Goal: Task Accomplishment & Management: Complete application form

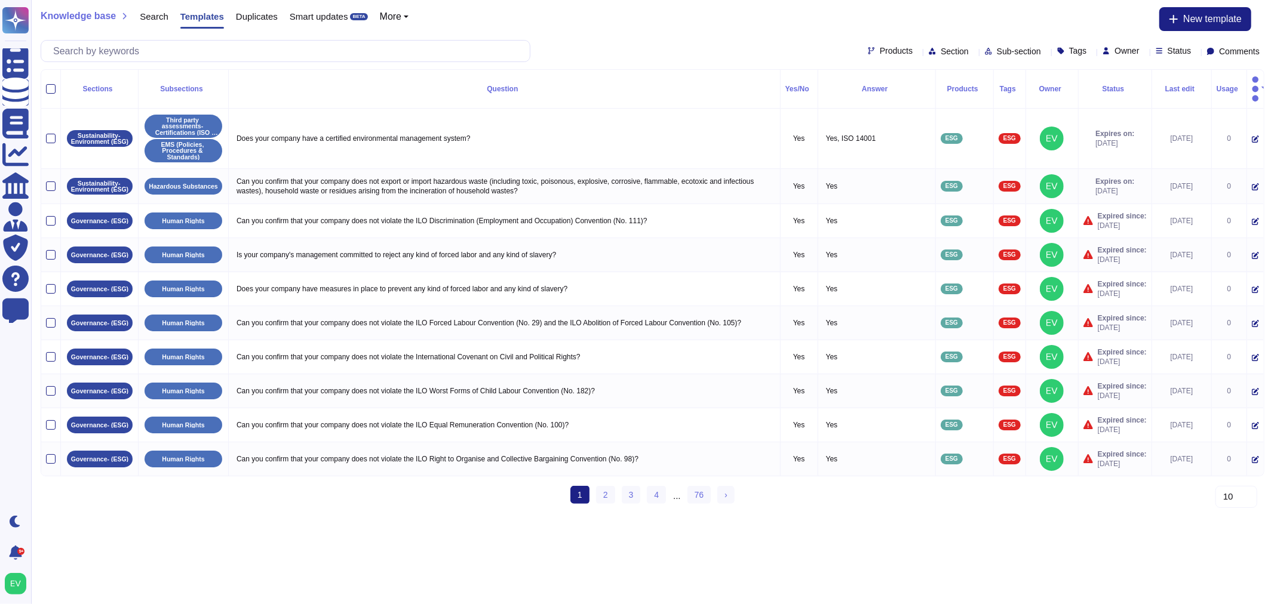
click at [162, 62] on div at bounding box center [286, 51] width 490 height 22
click at [115, 41] on input "text" at bounding box center [288, 51] width 482 height 21
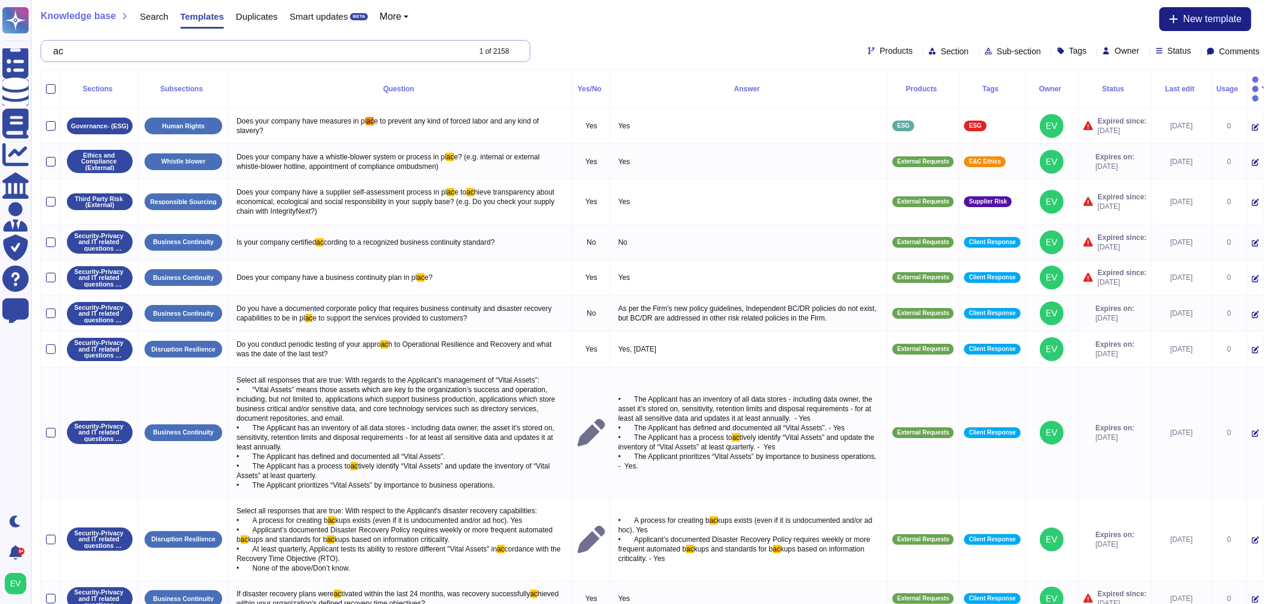
type input "a"
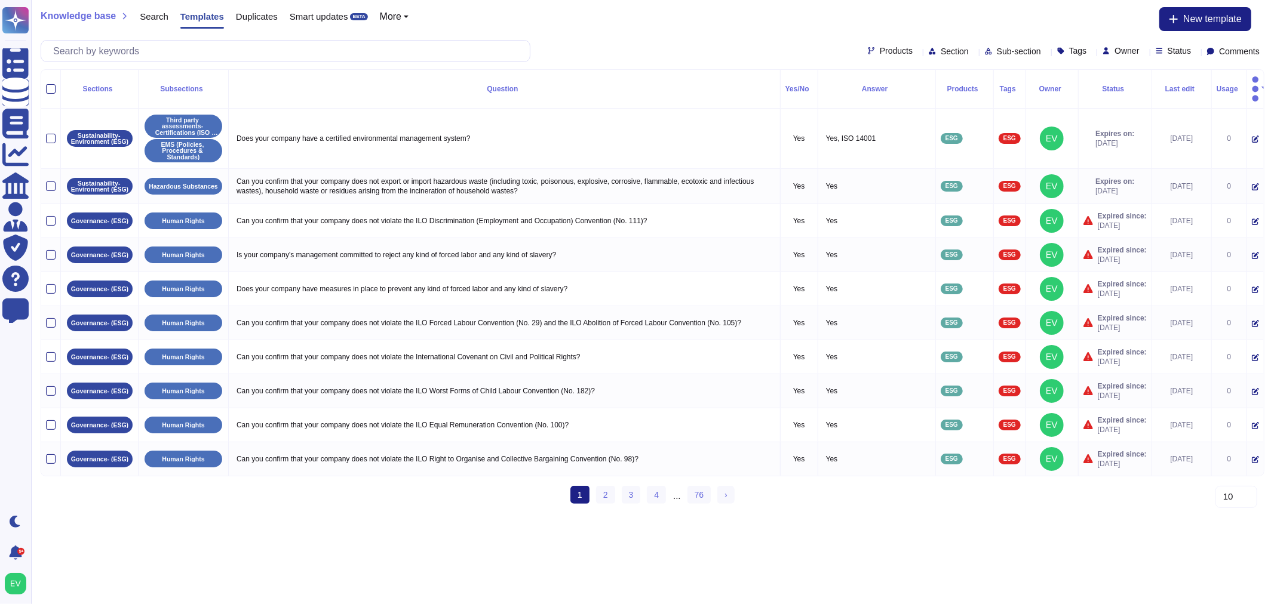
click at [880, 48] on span "Products" at bounding box center [896, 51] width 33 height 8
click at [887, 176] on div "ESG" at bounding box center [906, 168] width 120 height 27
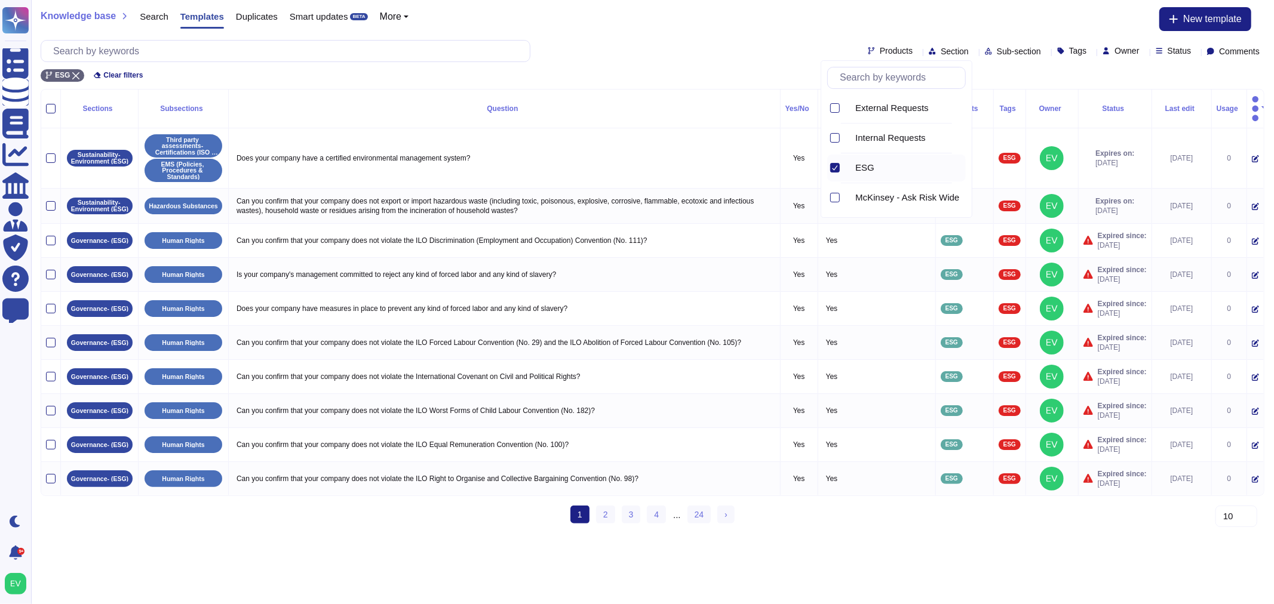
click at [620, 60] on div "Products Section Sub-section Tags Owner Status Comments" at bounding box center [653, 51] width 1224 height 22
click at [940, 51] on span "Section" at bounding box center [954, 51] width 28 height 8
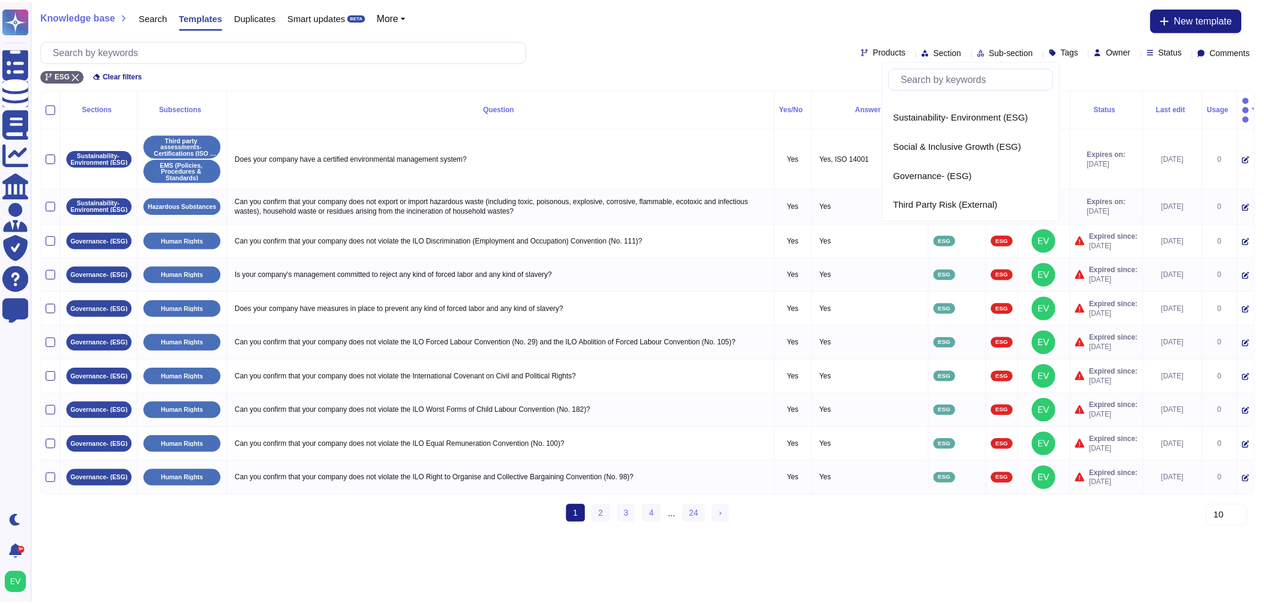
scroll to position [315, 0]
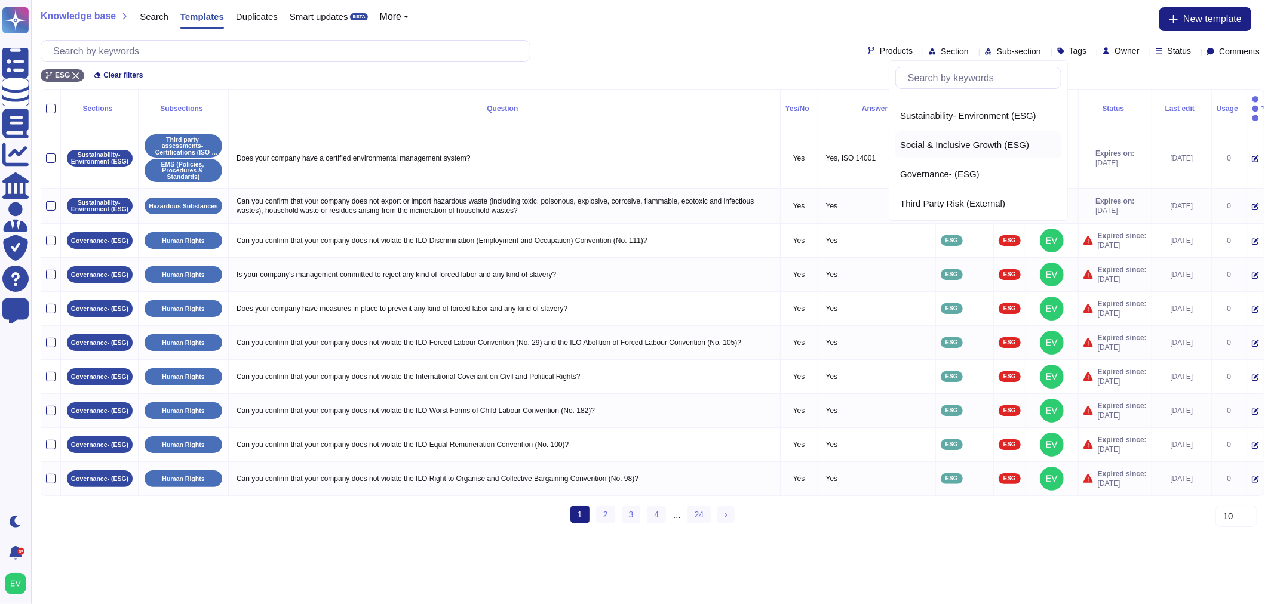
click at [908, 140] on span "Social & Inclusive Growth (ESG)" at bounding box center [964, 145] width 129 height 11
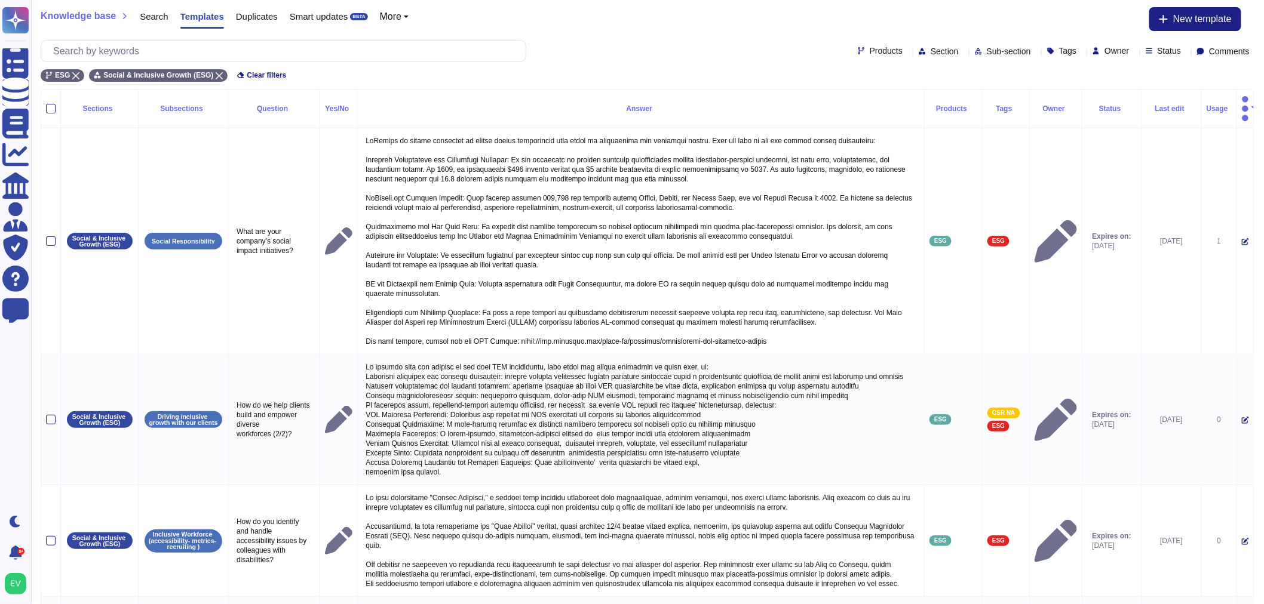
click at [975, 44] on div "Products Section Sub-section Tags Owner Status Comments" at bounding box center [647, 51] width 1213 height 22
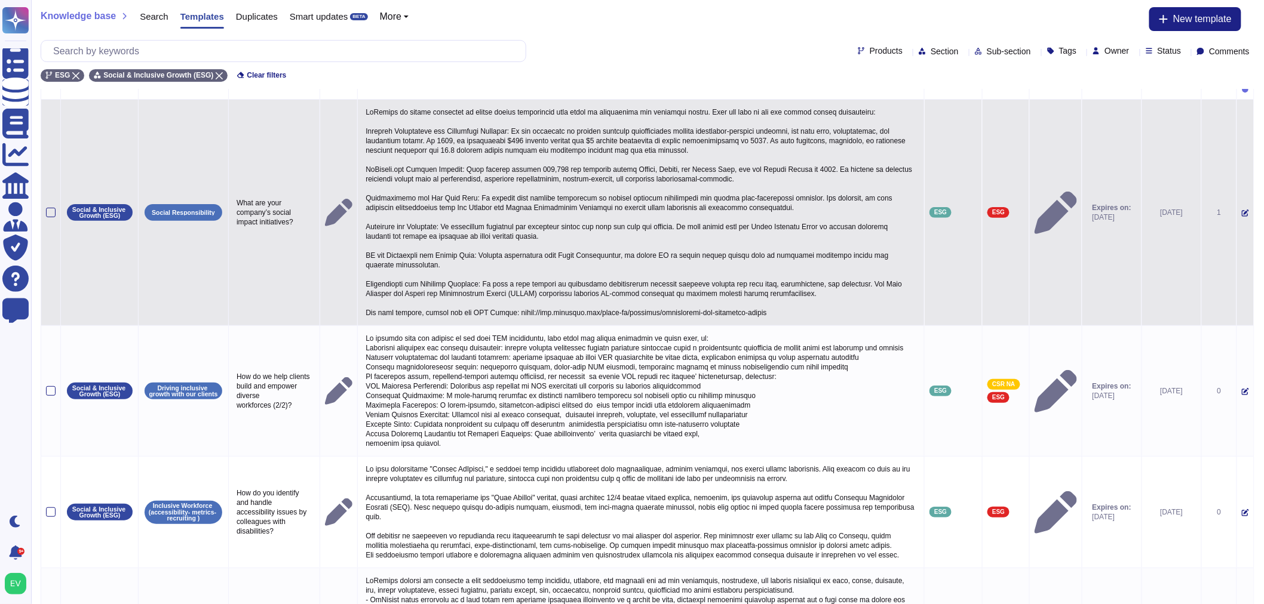
scroll to position [36, 0]
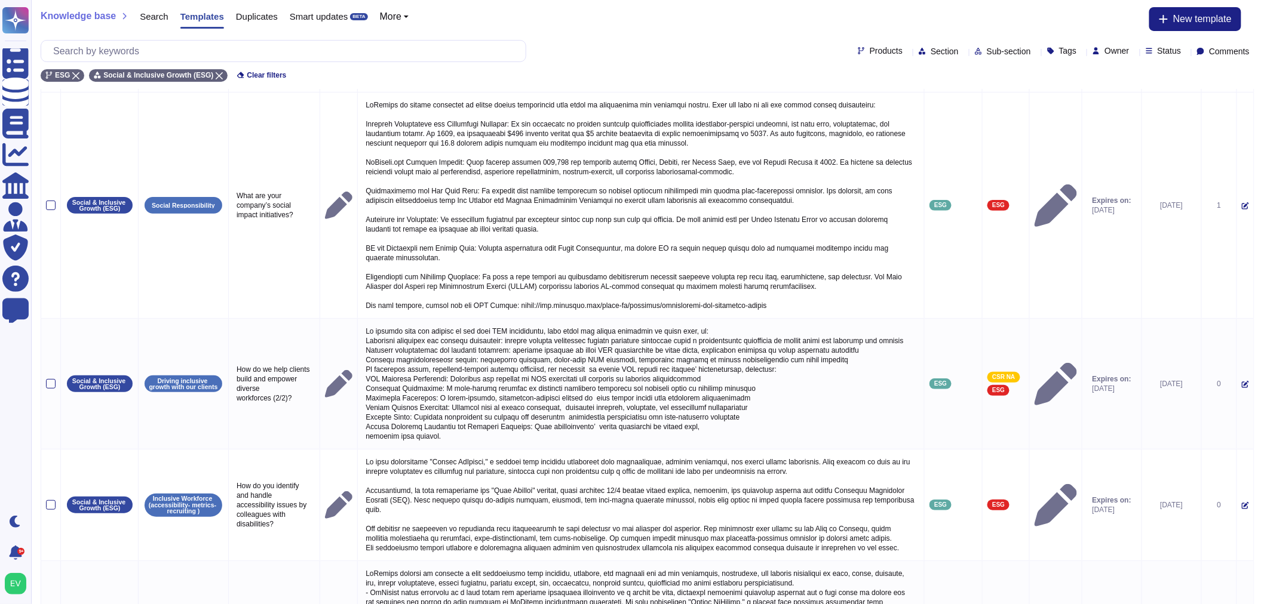
click at [986, 52] on span "Sub-section" at bounding box center [1008, 51] width 44 height 8
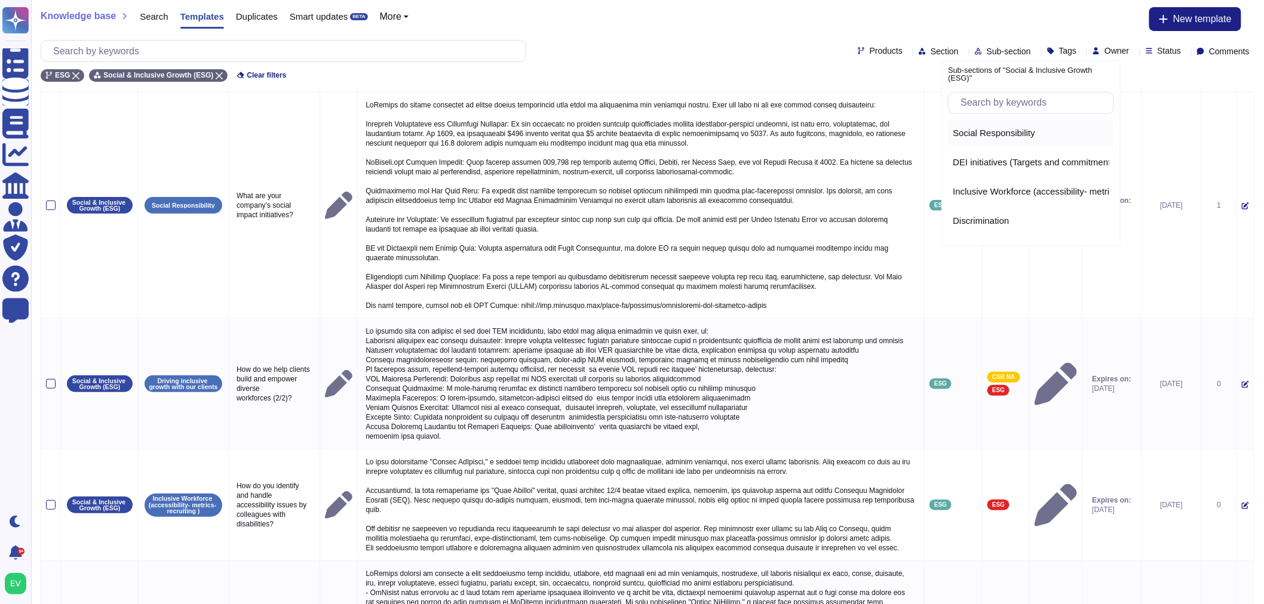
scroll to position [24, 0]
click at [1027, 162] on span "Inclusive Workforce (accessibility- metrics- recruiting )" at bounding box center [1058, 167] width 213 height 11
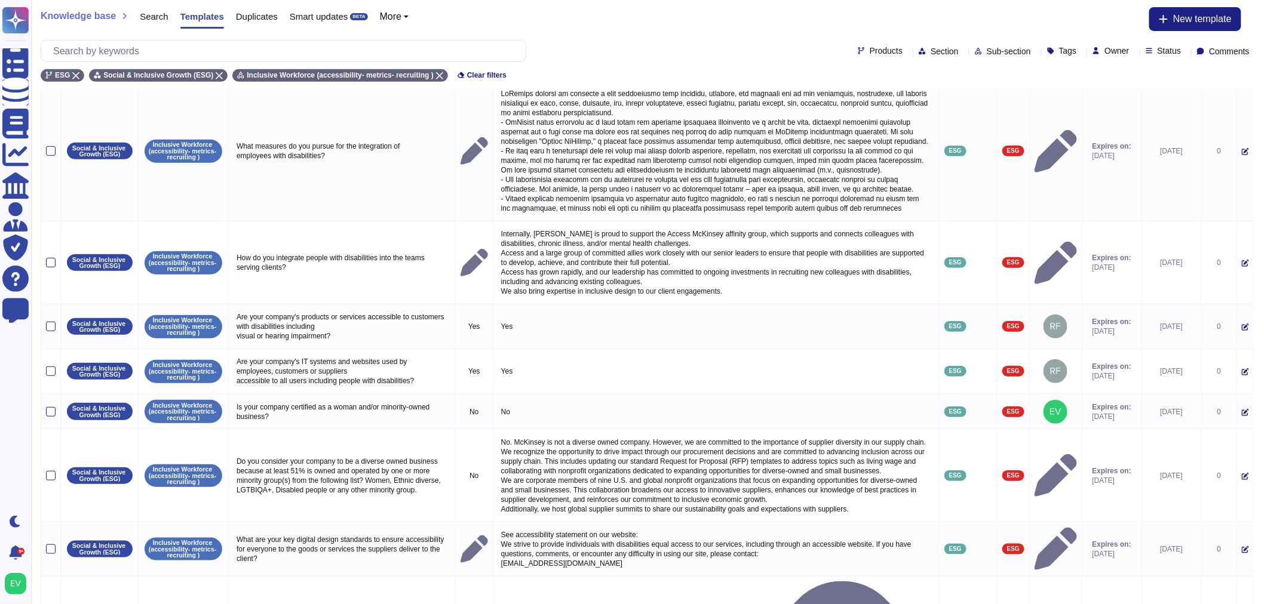
scroll to position [301, 0]
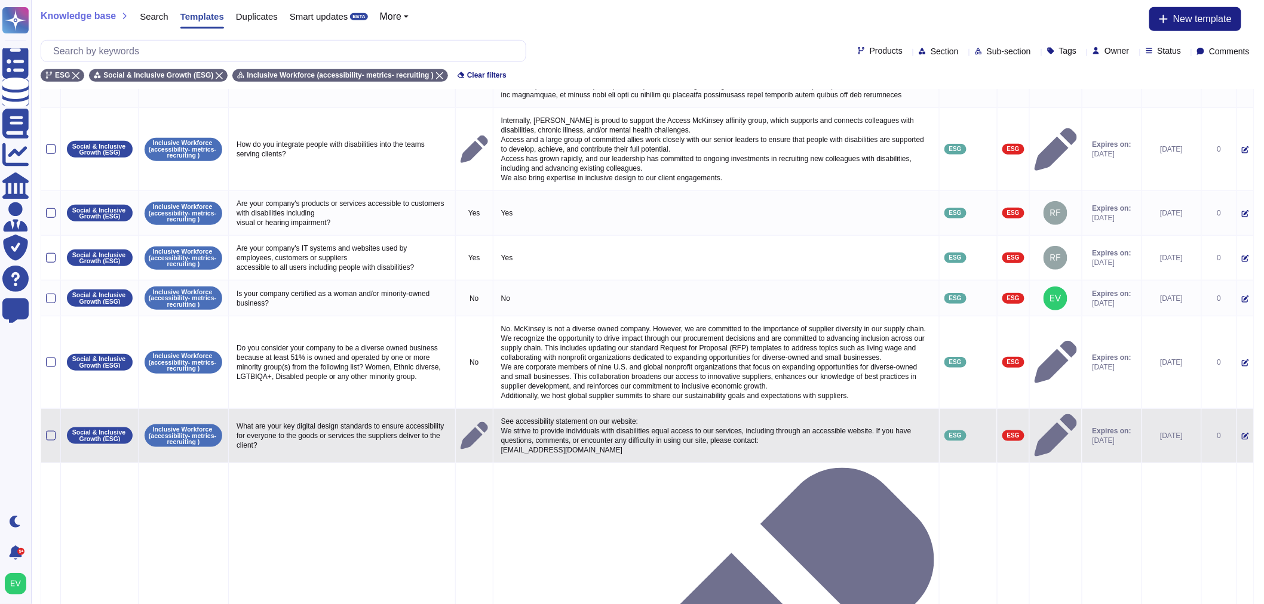
click at [551, 421] on p "See accessibility statement on our website: We strive to provide individuals wi…" at bounding box center [716, 436] width 436 height 44
type textarea "See accessibility statement on our website: We strive to provide individuals wi…"
drag, startPoint x: 684, startPoint y: 450, endPoint x: 491, endPoint y: 456, distance: 192.4
click at [493, 456] on td "See accessibility statement on our website: We strive to provide individuals wi…" at bounding box center [716, 435] width 446 height 54
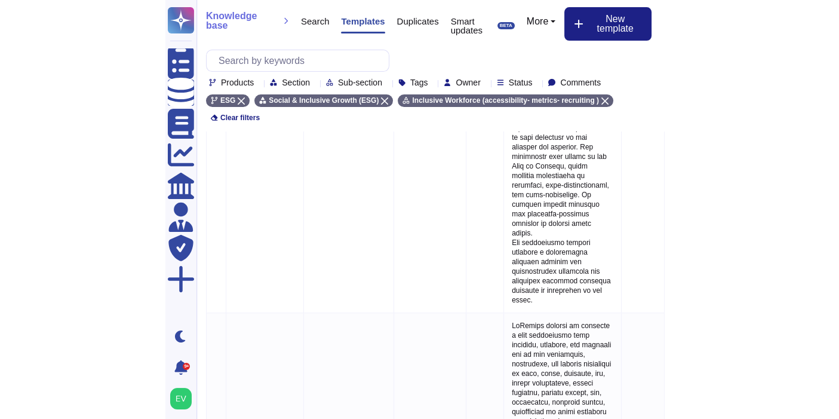
scroll to position [297, 0]
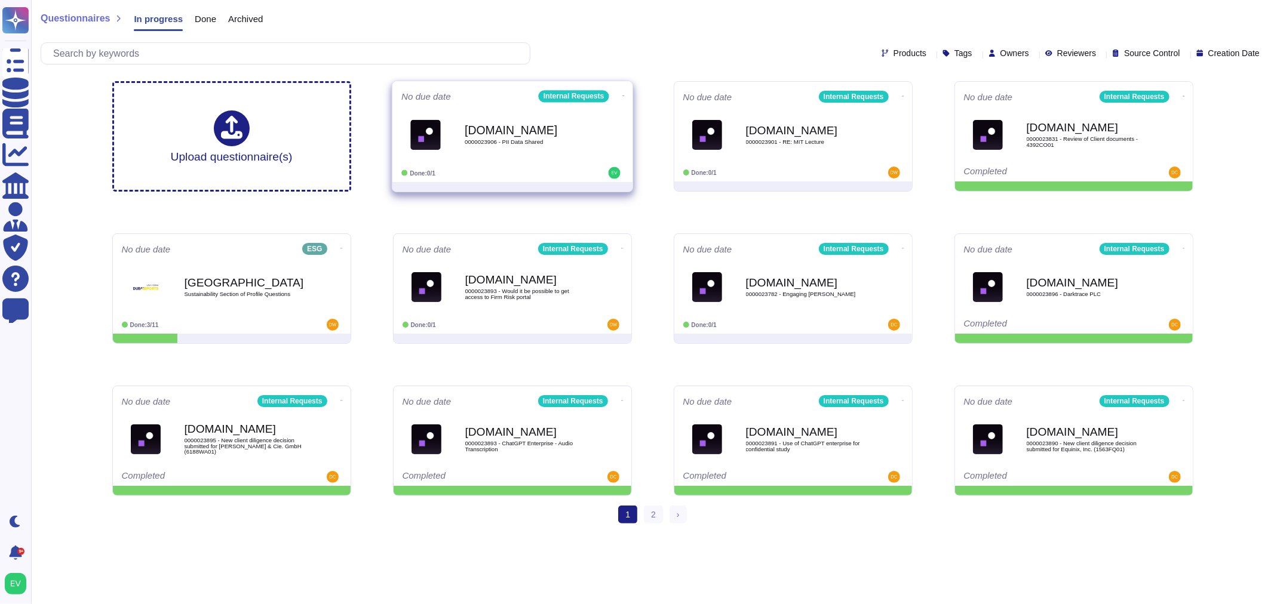
click at [520, 139] on span "0000023906 - PII Data Shared" at bounding box center [525, 142] width 121 height 6
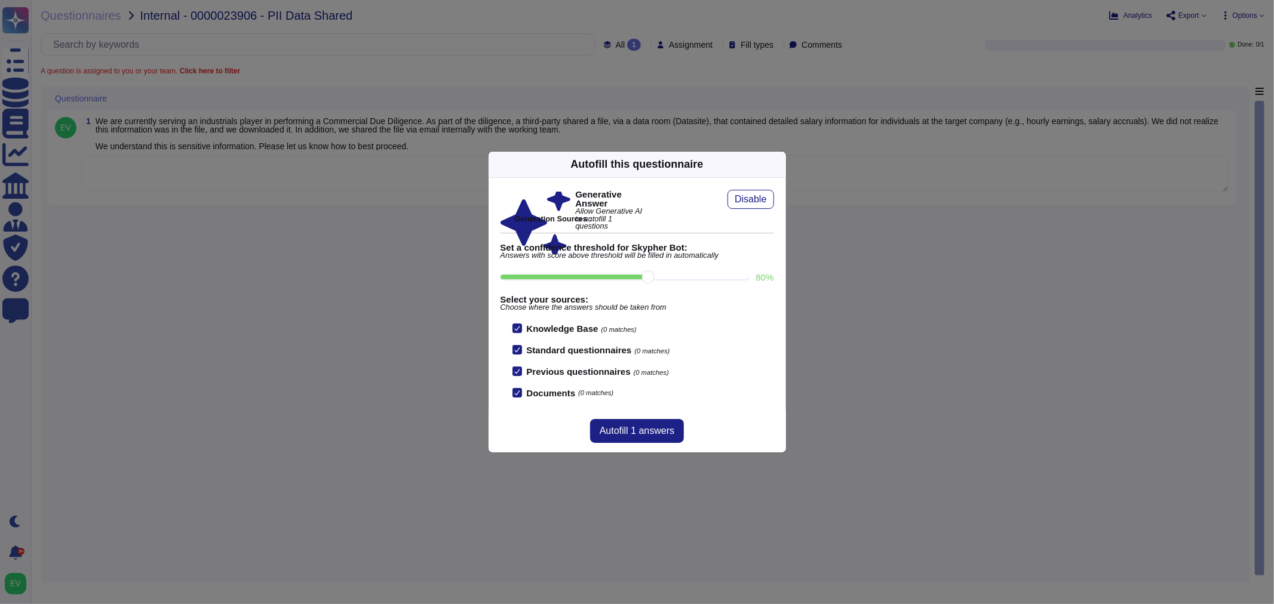
click at [779, 202] on icon at bounding box center [893, 316] width 229 height 229
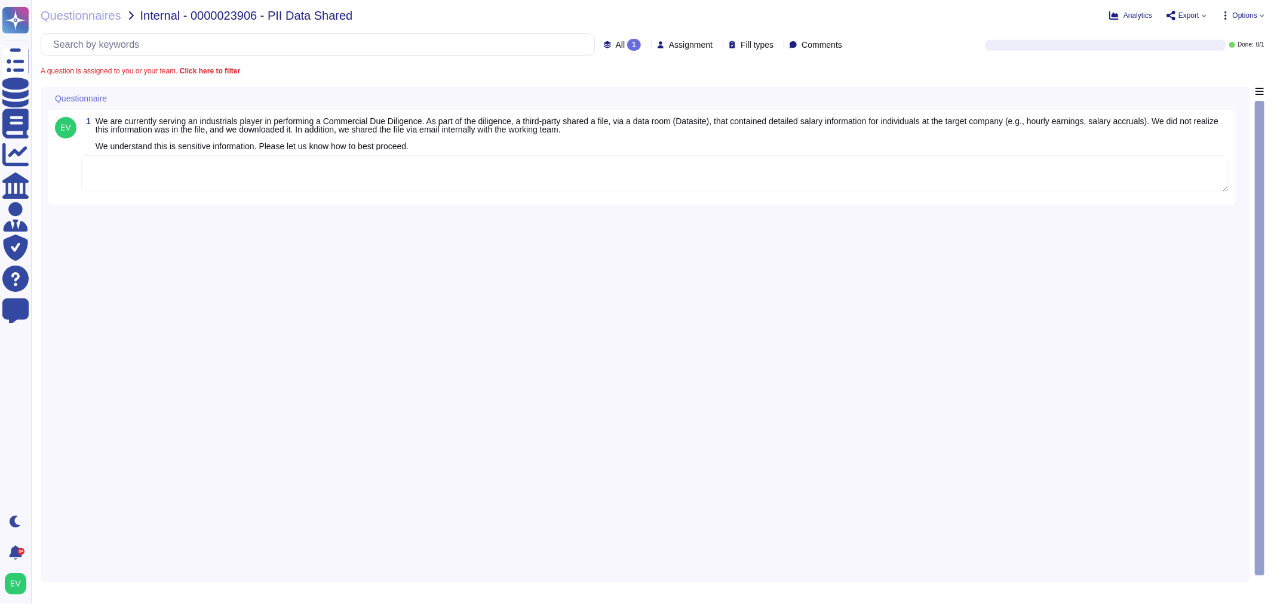
click at [488, 169] on textarea at bounding box center [654, 173] width 1147 height 37
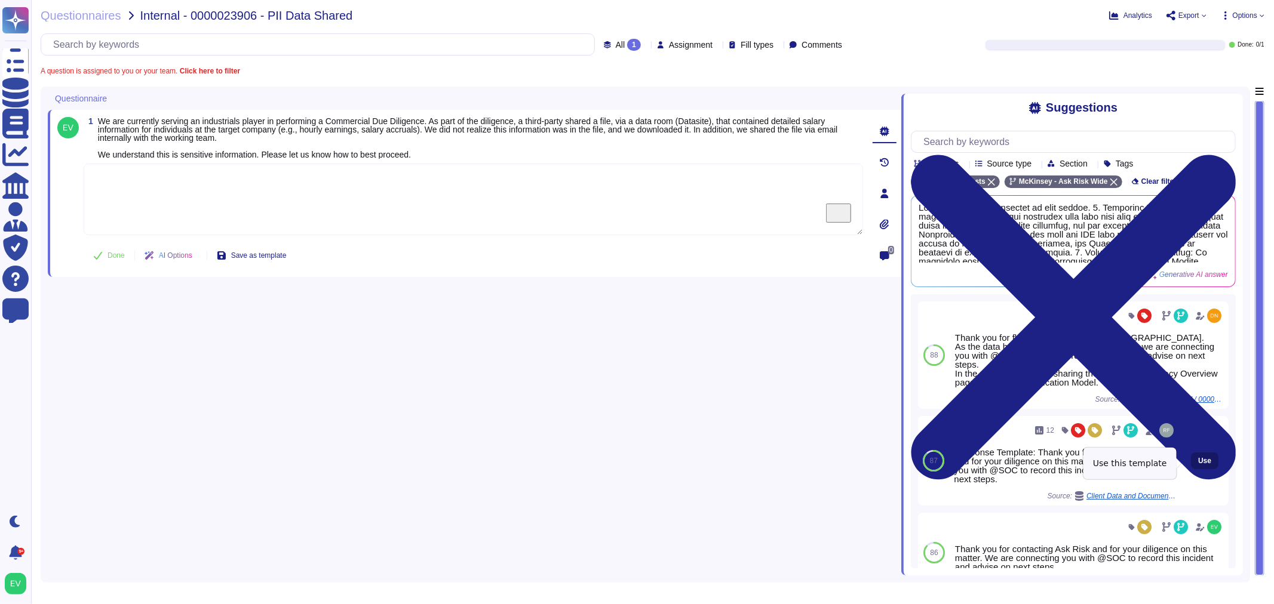
click at [943, 463] on span "Use" at bounding box center [1204, 460] width 13 height 7
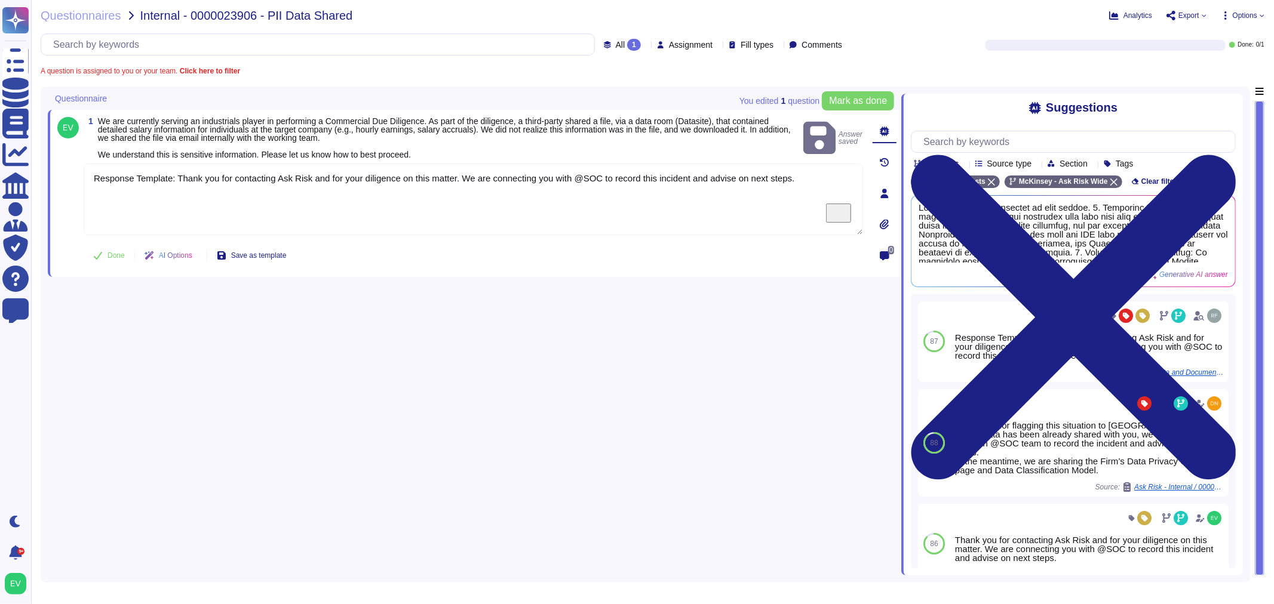
drag, startPoint x: 174, startPoint y: 177, endPoint x: 67, endPoint y: 164, distance: 107.6
click at [67, 164] on div "1 We are currently serving an industrials player in performing a Commercial Due…" at bounding box center [460, 193] width 806 height 153
type textarea "Thank you for contacting Ask Risk and for your diligence on this matter. We are…"
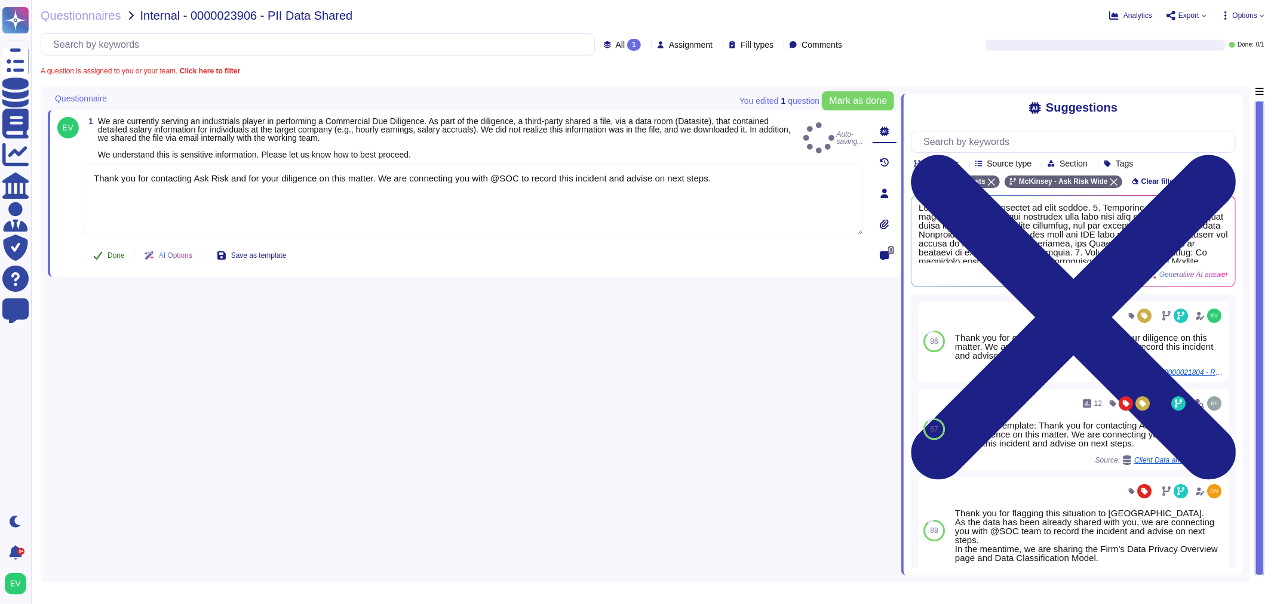
click at [99, 255] on icon at bounding box center [98, 256] width 8 height 8
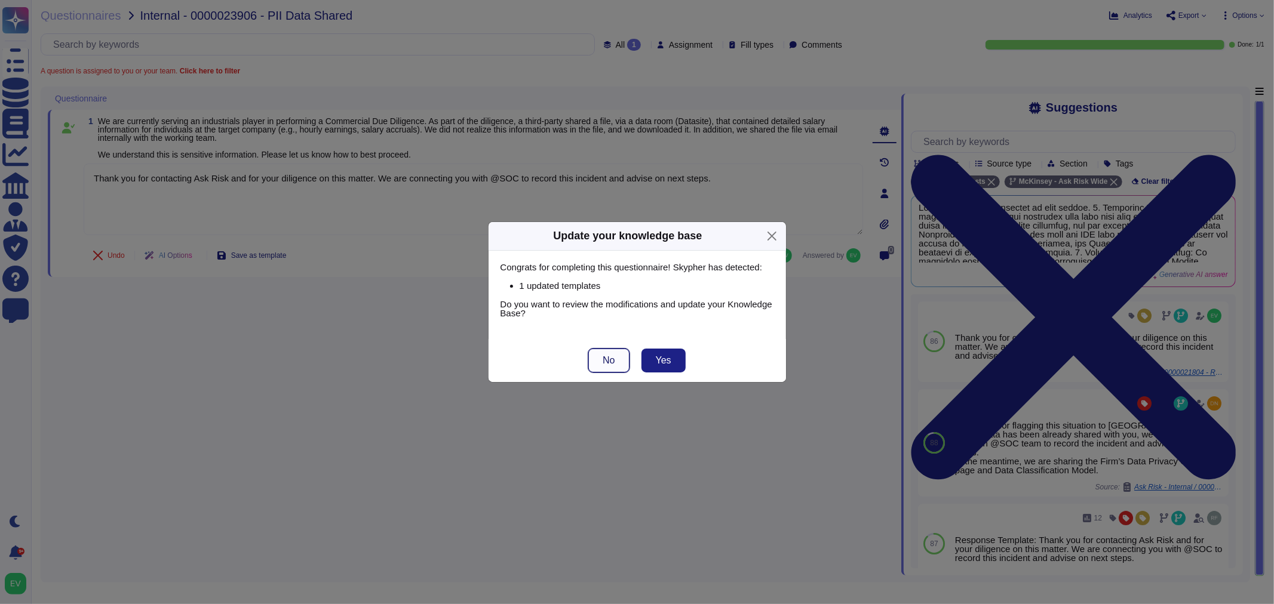
click at [589, 351] on button "No" at bounding box center [608, 361] width 41 height 24
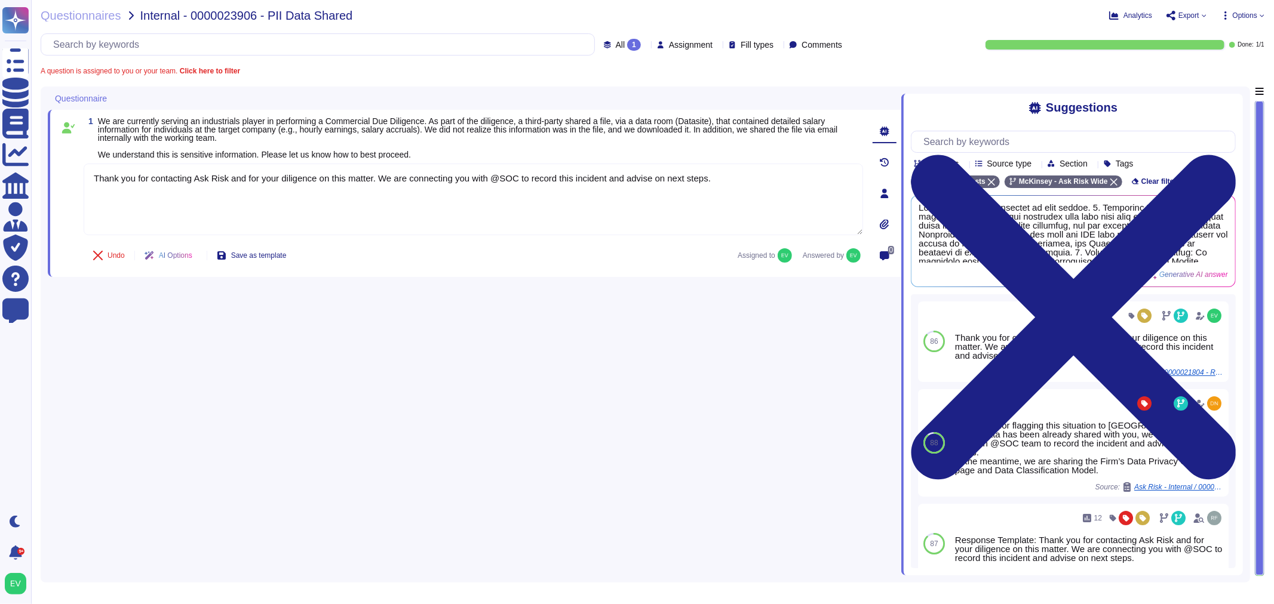
drag, startPoint x: 727, startPoint y: 182, endPoint x: 131, endPoint y: 154, distance: 596.6
click at [131, 154] on div "Update your knowledge base Congrats for completing this questionnaire! Skypher …" at bounding box center [637, 302] width 1274 height 604
click at [651, 210] on div "Update your knowledge base" at bounding box center [627, 216] width 149 height 16
click at [708, 183] on div "Update your knowledge base Congrats for completing this questionnaire! Skypher …" at bounding box center [637, 302] width 1274 height 604
click at [99, 180] on div "Update your knowledge base Congrats for completing this questionnaire! Skypher …" at bounding box center [637, 302] width 1274 height 604
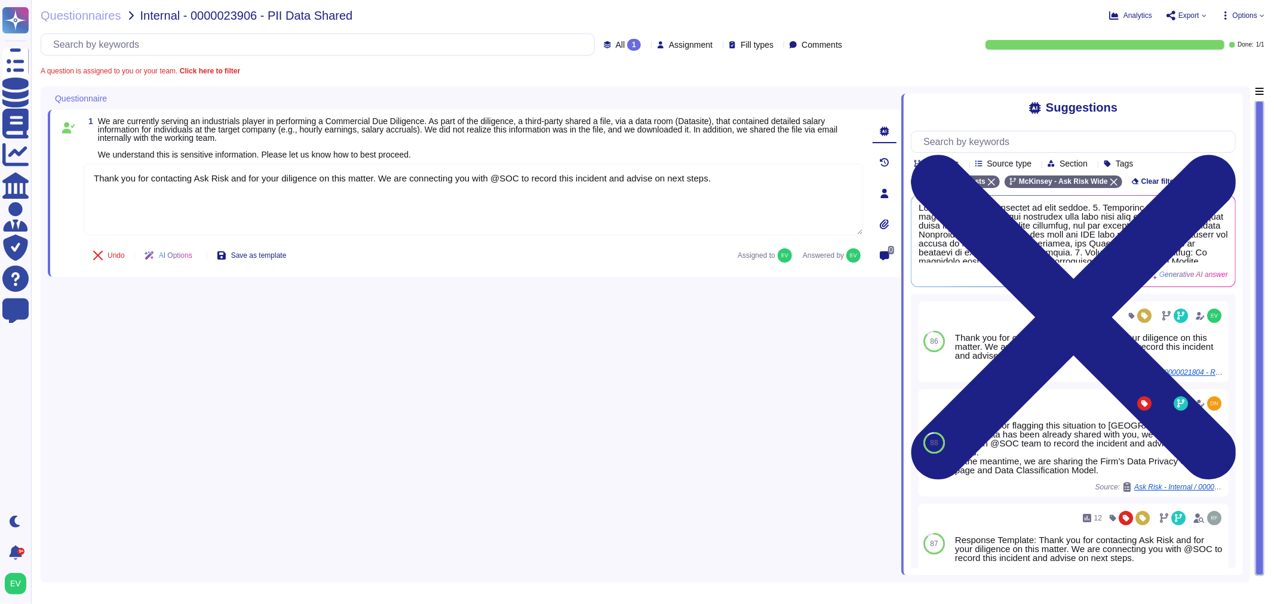
drag, startPoint x: 94, startPoint y: 177, endPoint x: 784, endPoint y: 188, distance: 689.8
click at [776, 193] on div "Update your knowledge base Congrats for completing this questionnaire! Skypher …" at bounding box center [637, 302] width 1274 height 604
click at [789, 180] on div "Update your knowledge base Congrats for completing this questionnaire! Skypher …" at bounding box center [637, 302] width 1274 height 604
click at [242, 201] on div "Update your knowledge base Congrats for completing this questionnaire! Skypher …" at bounding box center [637, 302] width 1274 height 604
drag, startPoint x: 379, startPoint y: 176, endPoint x: 702, endPoint y: 186, distance: 322.6
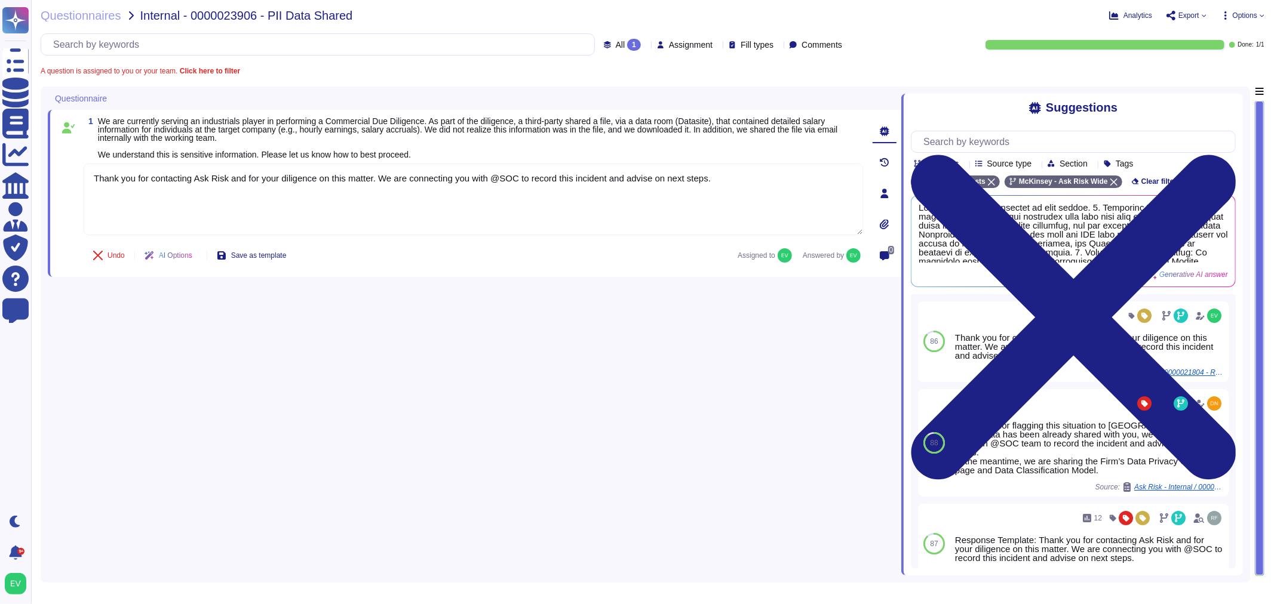
click at [646, 184] on div "Update your knowledge base Congrats for completing this questionnaire! Skypher …" at bounding box center [637, 302] width 1274 height 604
drag, startPoint x: 738, startPoint y: 180, endPoint x: 398, endPoint y: 179, distance: 340.4
click at [398, 179] on div "Update your knowledge base Congrats for completing this questionnaire! Skypher …" at bounding box center [637, 302] width 1274 height 604
click at [66, 8] on div "Update your knowledge base Congrats for completing this questionnaire! Skypher …" at bounding box center [637, 302] width 1274 height 604
click at [70, 19] on div "Update your knowledge base Congrats for completing this questionnaire! Skypher …" at bounding box center [637, 302] width 1274 height 604
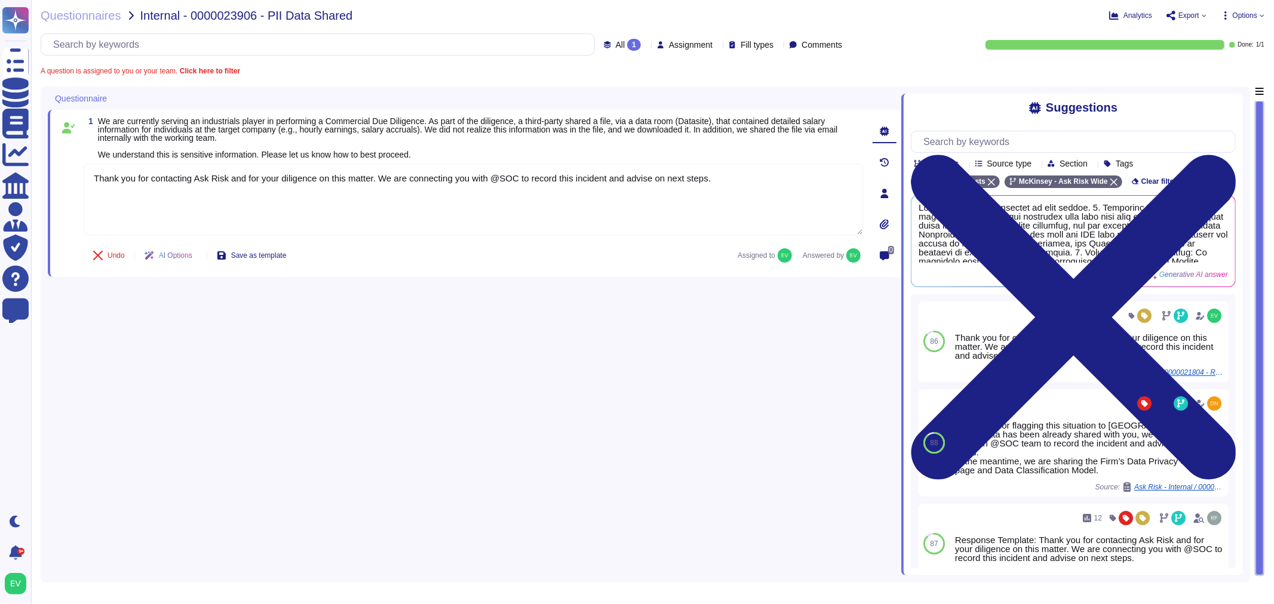
click at [58, 15] on div "Update your knowledge base Congrats for completing this questionnaire! Skypher …" at bounding box center [637, 302] width 1274 height 604
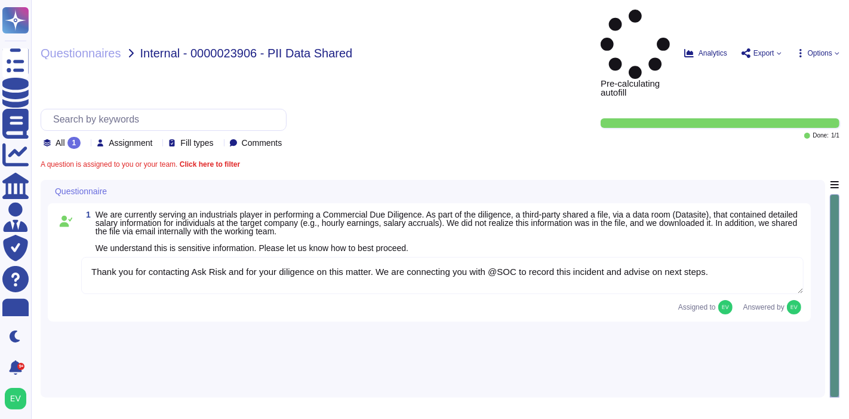
type textarea "Thank you for contacting Ask Risk and for your diligence on this matter. We are…"
click at [91, 47] on span "Questionnaires" at bounding box center [81, 53] width 81 height 12
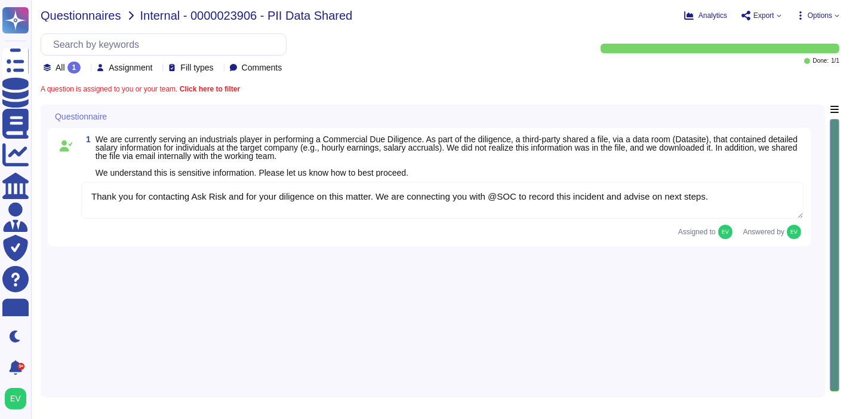
click at [63, 13] on span "Questionnaires" at bounding box center [81, 16] width 81 height 12
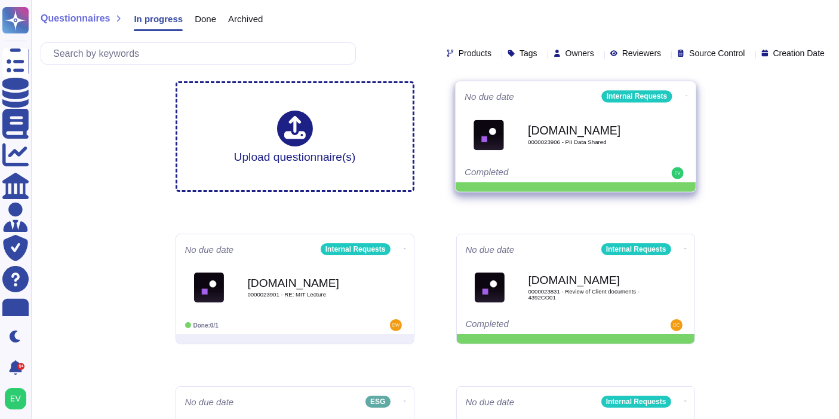
click at [684, 100] on span at bounding box center [686, 94] width 5 height 13
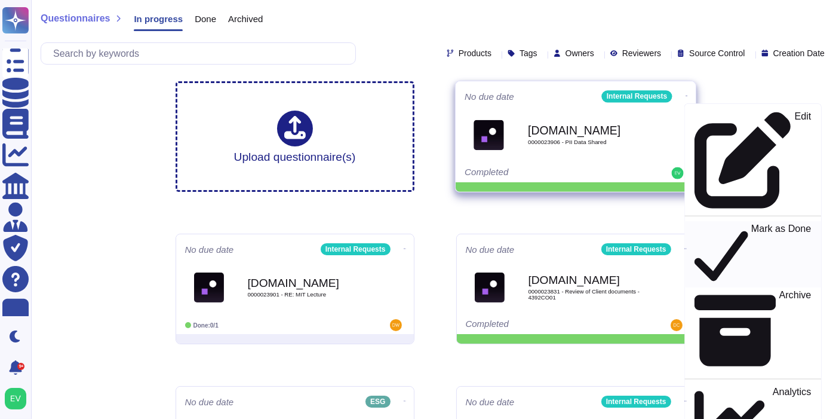
click at [751, 224] on p "Mark as Done" at bounding box center [781, 254] width 60 height 61
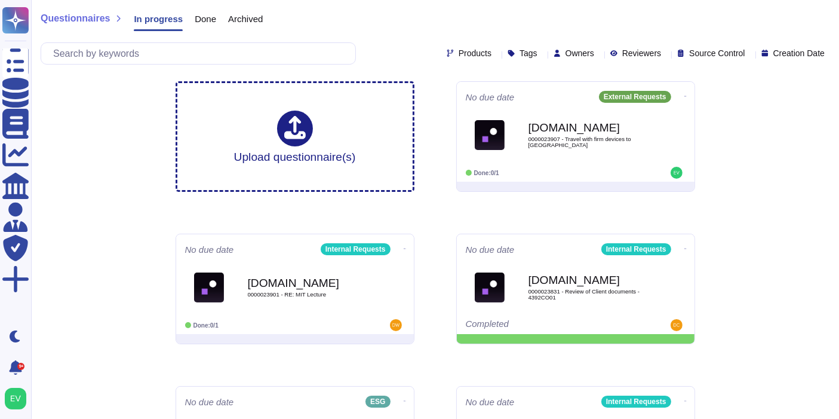
click at [82, 19] on span "Questionnaires" at bounding box center [75, 19] width 69 height 10
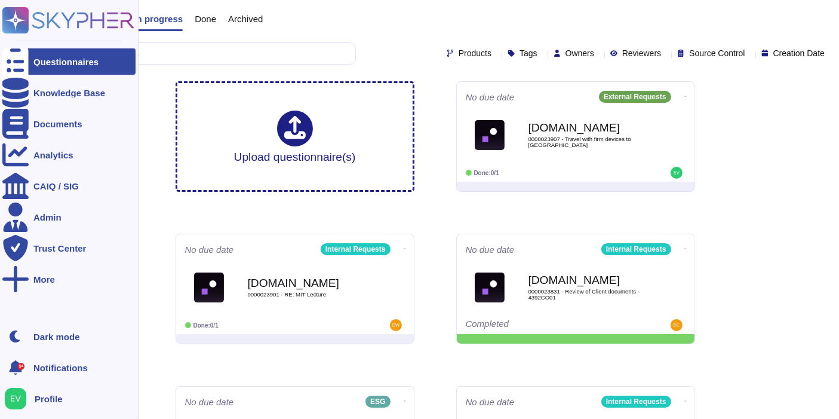
click at [30, 14] on icon at bounding box center [68, 20] width 132 height 26
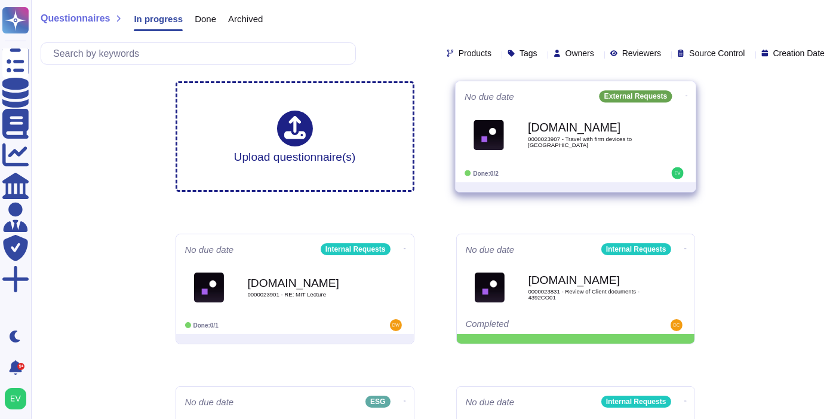
click at [672, 100] on div "External Requests" at bounding box center [642, 96] width 87 height 12
click at [685, 96] on icon at bounding box center [686, 95] width 2 height 3
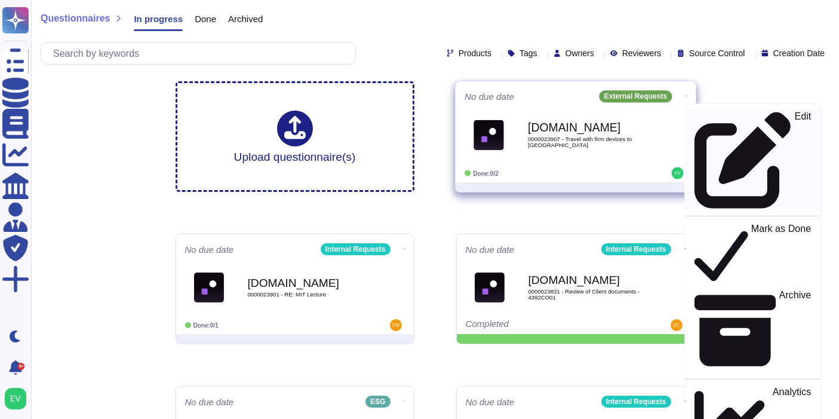
click at [720, 120] on div "Edit" at bounding box center [752, 159] width 116 height 97
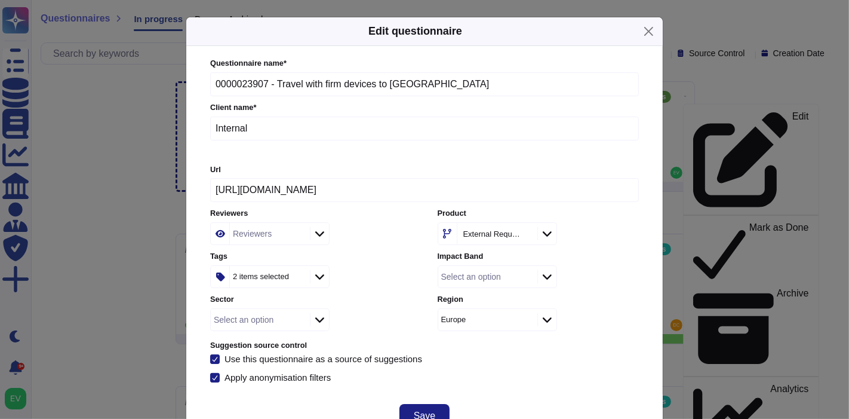
click at [525, 235] on icon at bounding box center [525, 235] width 0 height 0
click at [497, 235] on div "McKinsey - Ask Risk Wide" at bounding box center [500, 234] width 81 height 8
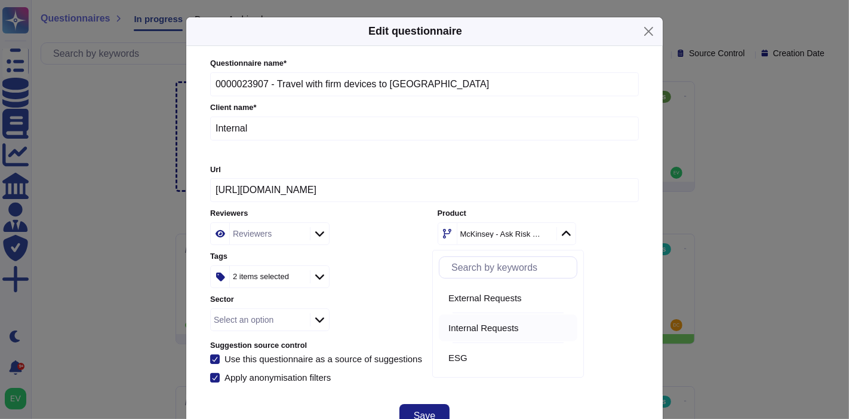
click at [478, 330] on span "Internal Requests" at bounding box center [483, 327] width 70 height 11
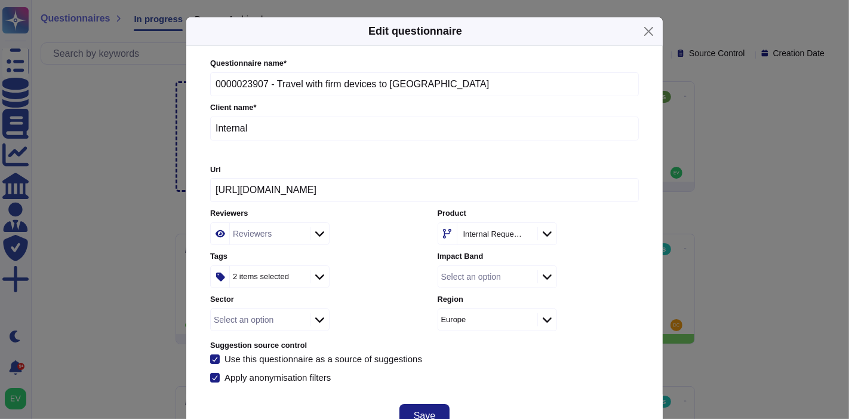
scroll to position [32, 0]
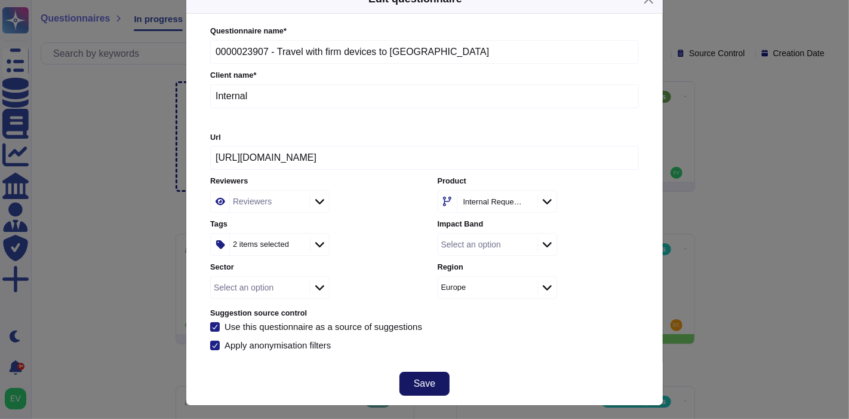
click at [414, 382] on span "Save" at bounding box center [424, 384] width 21 height 10
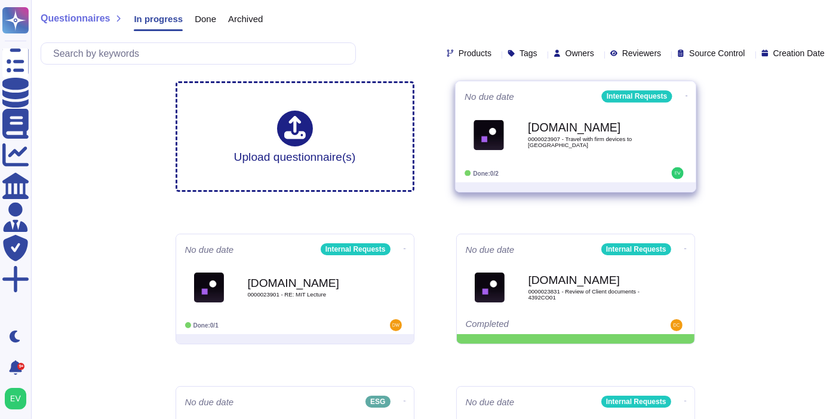
click at [596, 131] on b "Force.com" at bounding box center [588, 127] width 121 height 11
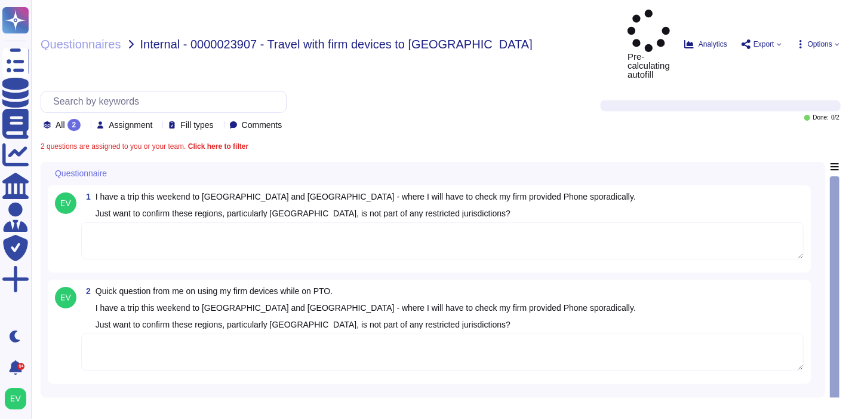
click at [349, 333] on textarea at bounding box center [442, 351] width 723 height 37
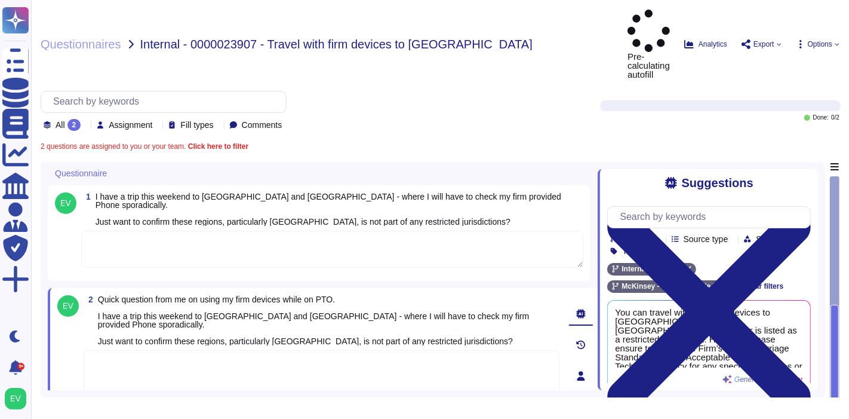
drag, startPoint x: 836, startPoint y: 326, endPoint x: 840, endPoint y: 207, distance: 118.9
click at [840, 207] on div "Questionnaires Internal - 0000023907 - Travel with firm devices to Moldova Pre-…" at bounding box center [440, 209] width 818 height 419
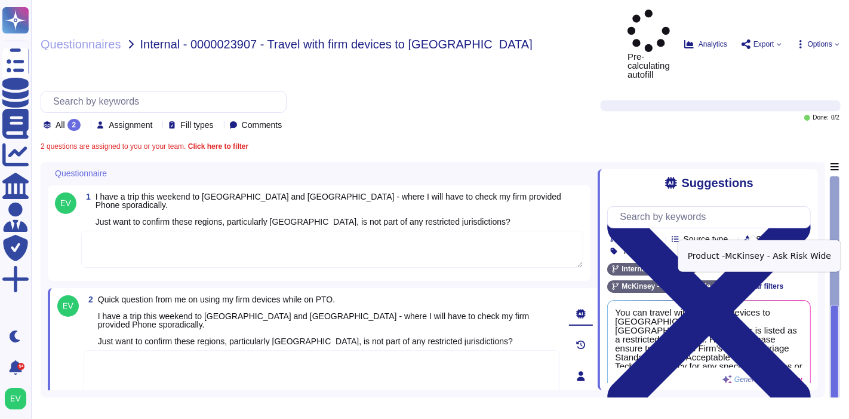
click at [720, 283] on icon at bounding box center [716, 286] width 7 height 7
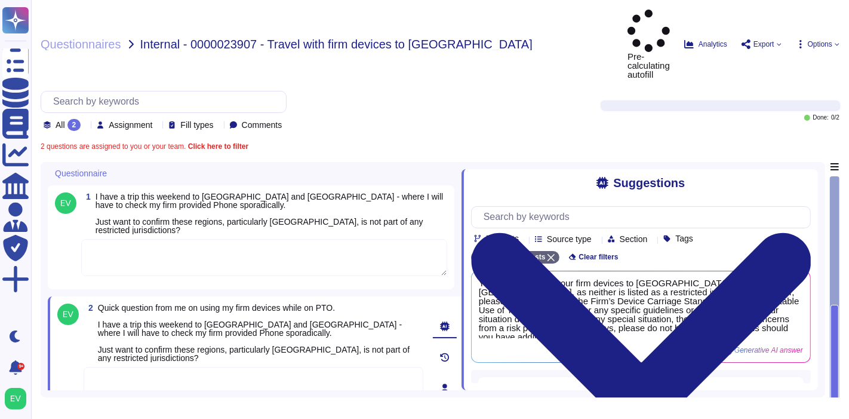
drag, startPoint x: 598, startPoint y: 147, endPoint x: 462, endPoint y: 102, distance: 143.7
click at [462, 102] on div "Questionnaires Internal - 0000023907 - Travel with firm devices to Moldova Pre-…" at bounding box center [440, 209] width 818 height 419
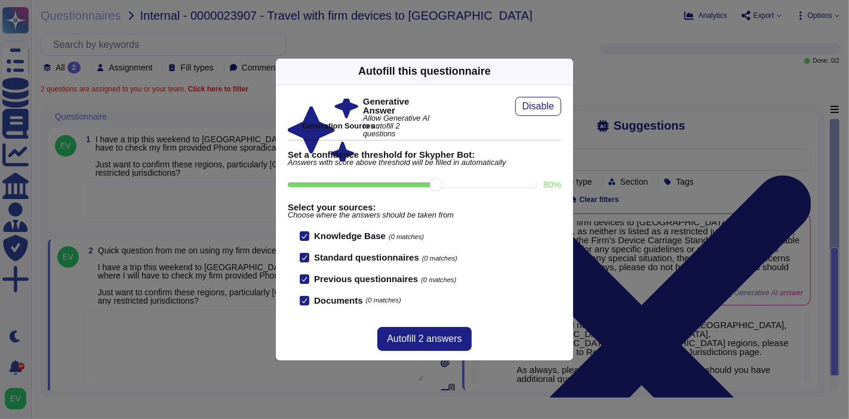
click at [559, 79] on div "Autofill this questionnaire" at bounding box center [424, 72] width 297 height 26
click at [566, 71] on icon at bounding box center [566, 71] width 0 height 0
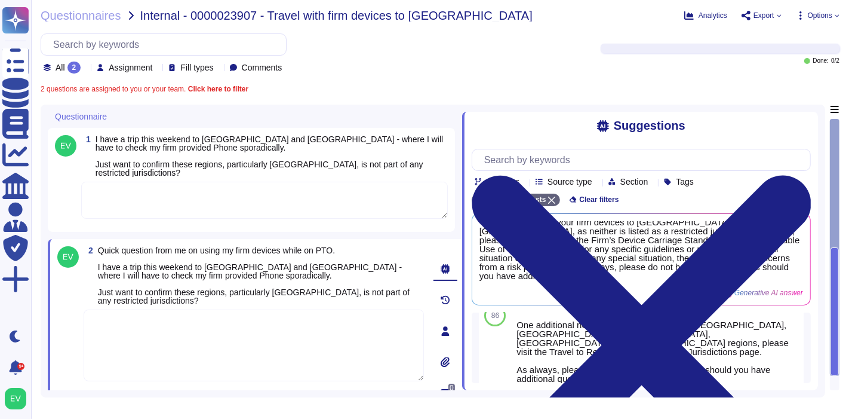
click at [292, 335] on textarea at bounding box center [254, 345] width 340 height 72
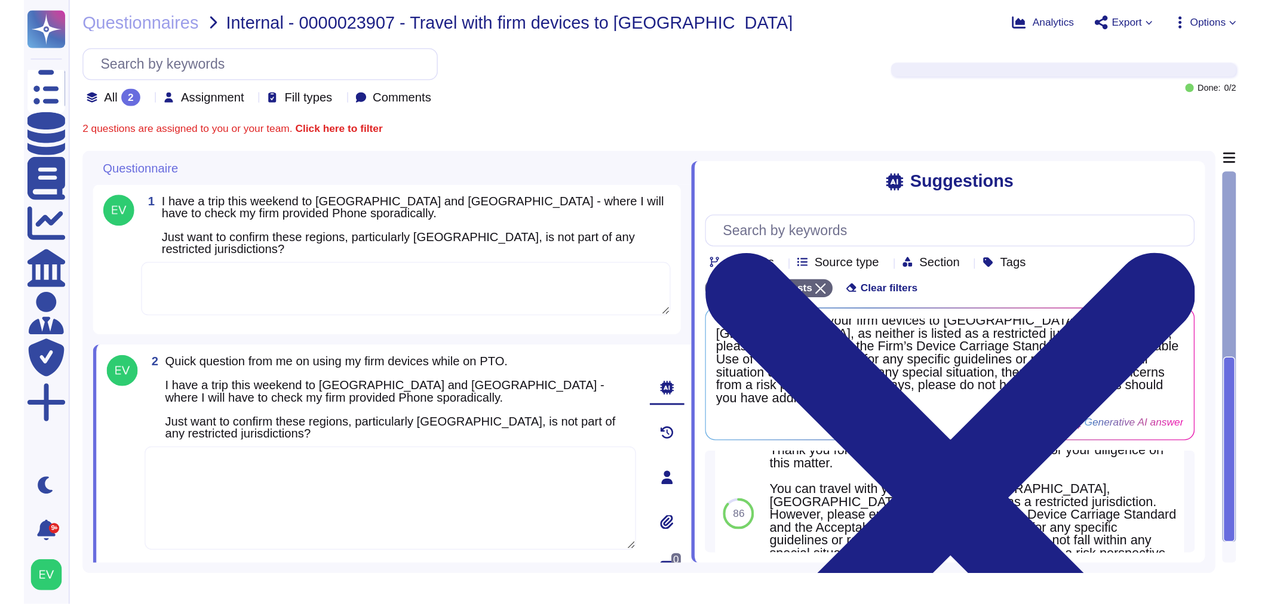
scroll to position [226, 0]
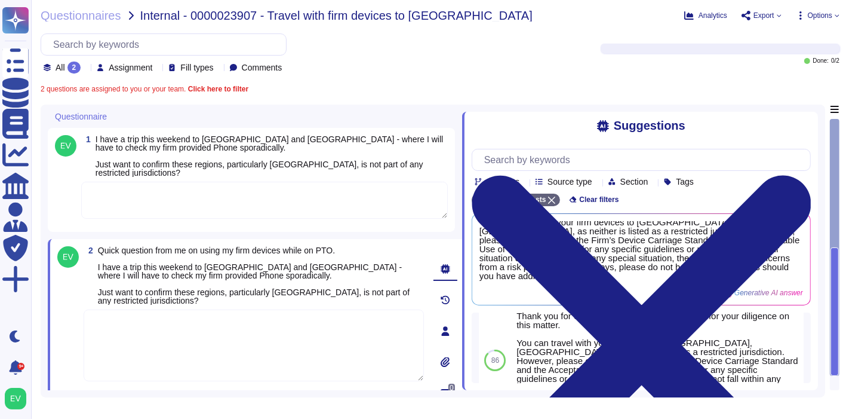
click at [446, 305] on icon at bounding box center [446, 300] width 10 height 10
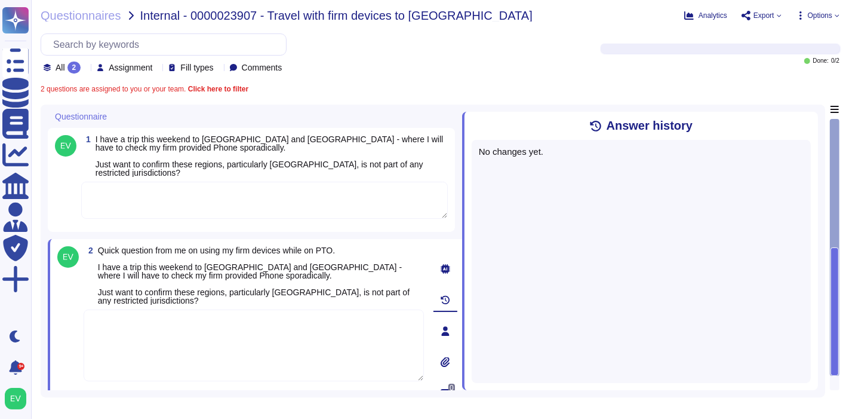
click at [446, 305] on icon at bounding box center [446, 300] width 10 height 10
click at [447, 273] on icon at bounding box center [446, 269] width 10 height 10
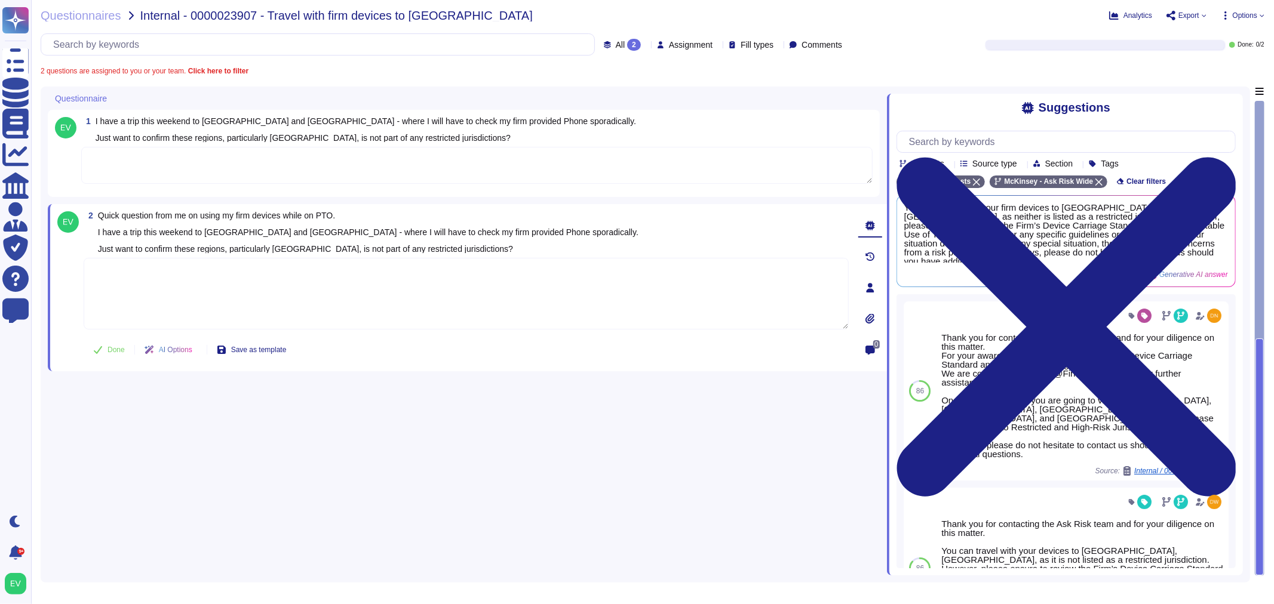
click at [849, 165] on span "Source type" at bounding box center [994, 163] width 45 height 8
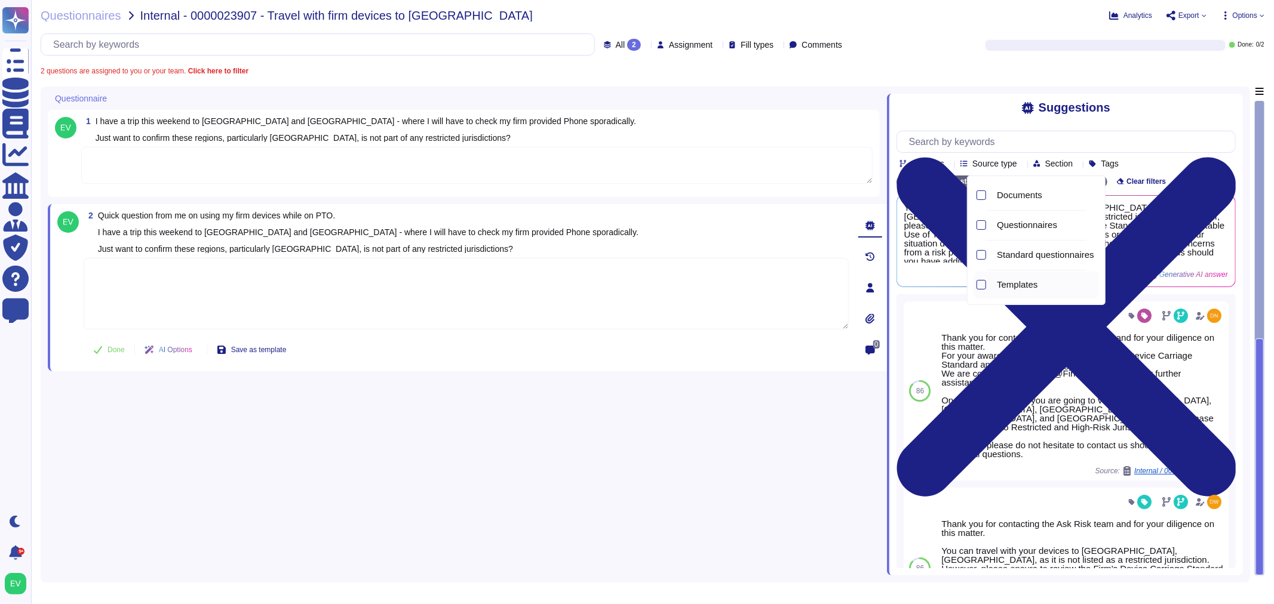
click at [849, 278] on div "Templates" at bounding box center [1045, 285] width 107 height 27
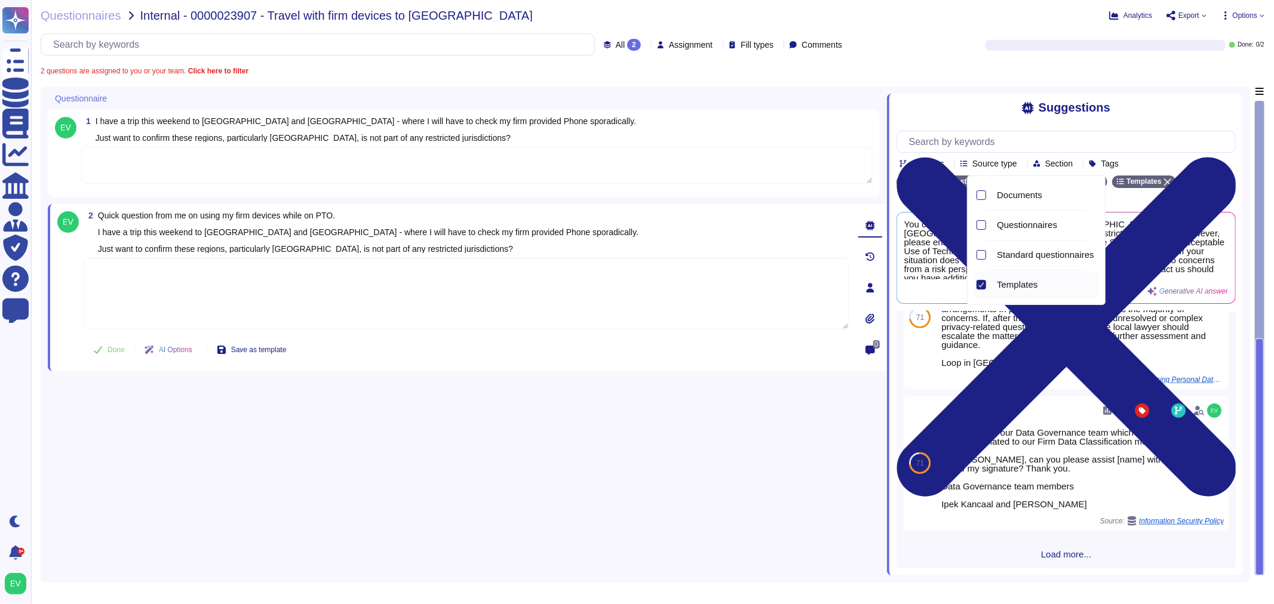
scroll to position [600, 0]
click at [271, 49] on input "text" at bounding box center [320, 44] width 547 height 21
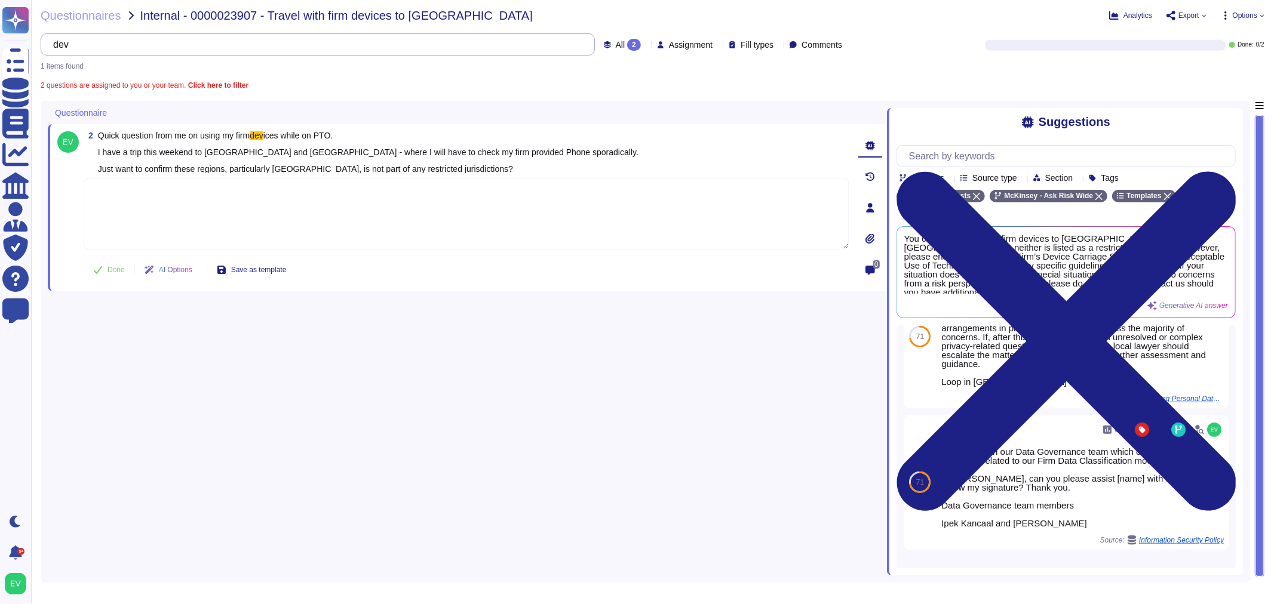
type input "d"
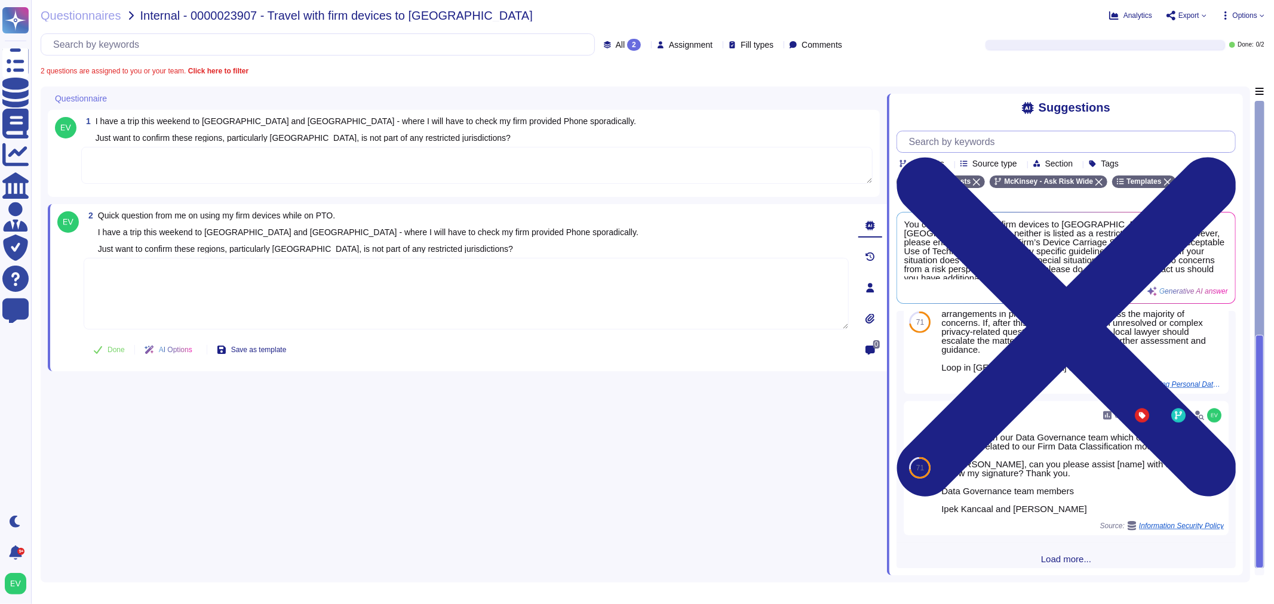
click at [849, 145] on input "text" at bounding box center [1069, 141] width 332 height 21
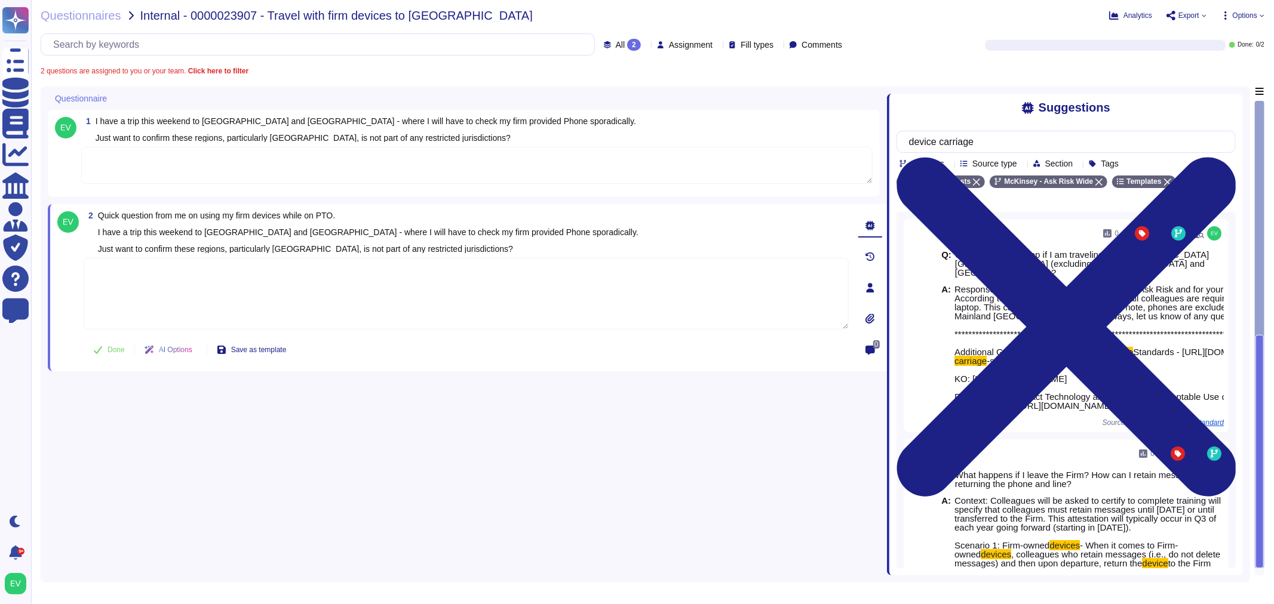
type input "device carriage"
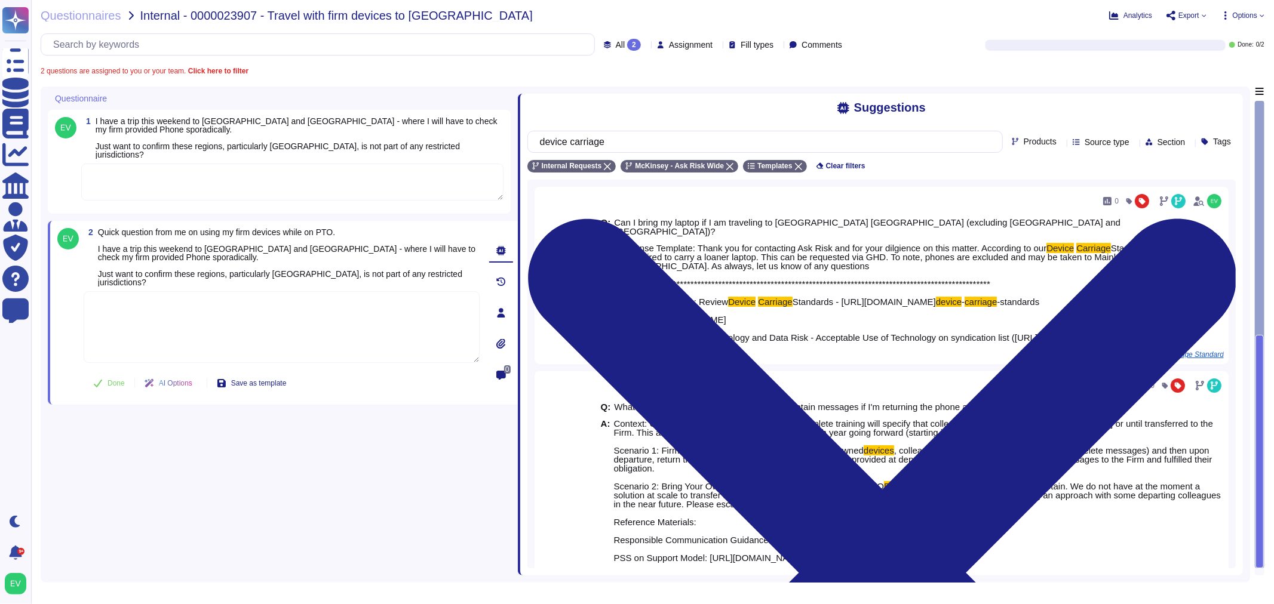
drag, startPoint x: 887, startPoint y: 235, endPoint x: 518, endPoint y: 260, distance: 369.9
click at [518, 260] on span at bounding box center [517, 331] width 5 height 489
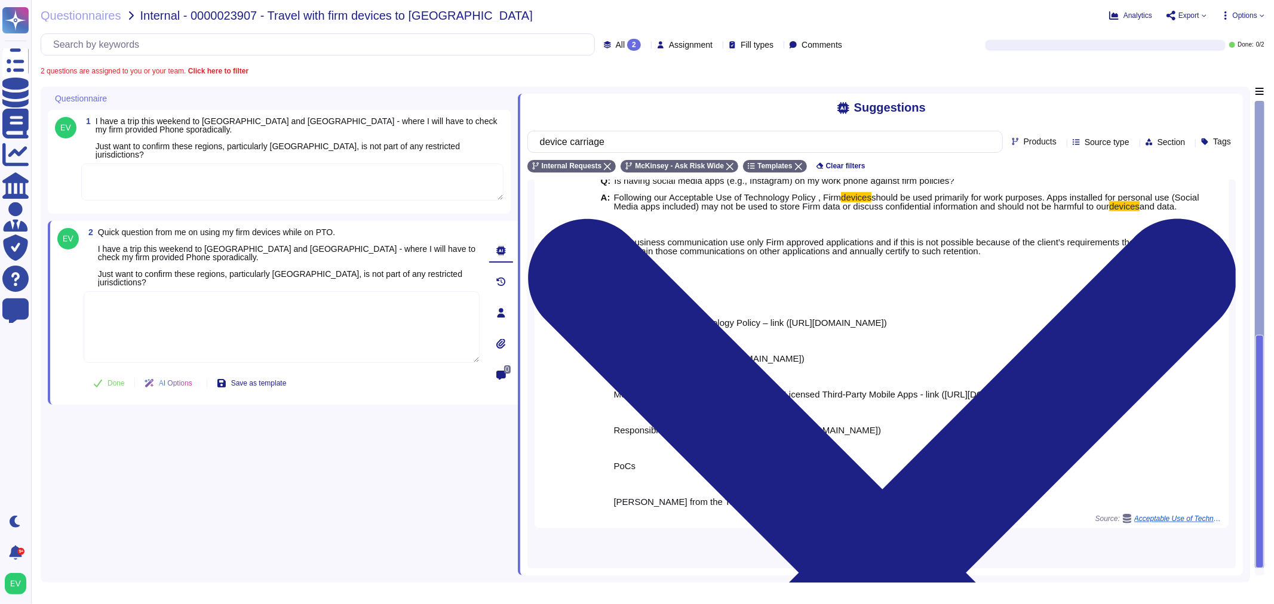
scroll to position [837, 0]
click at [849, 418] on span "Load more..." at bounding box center [881, 552] width 708 height 9
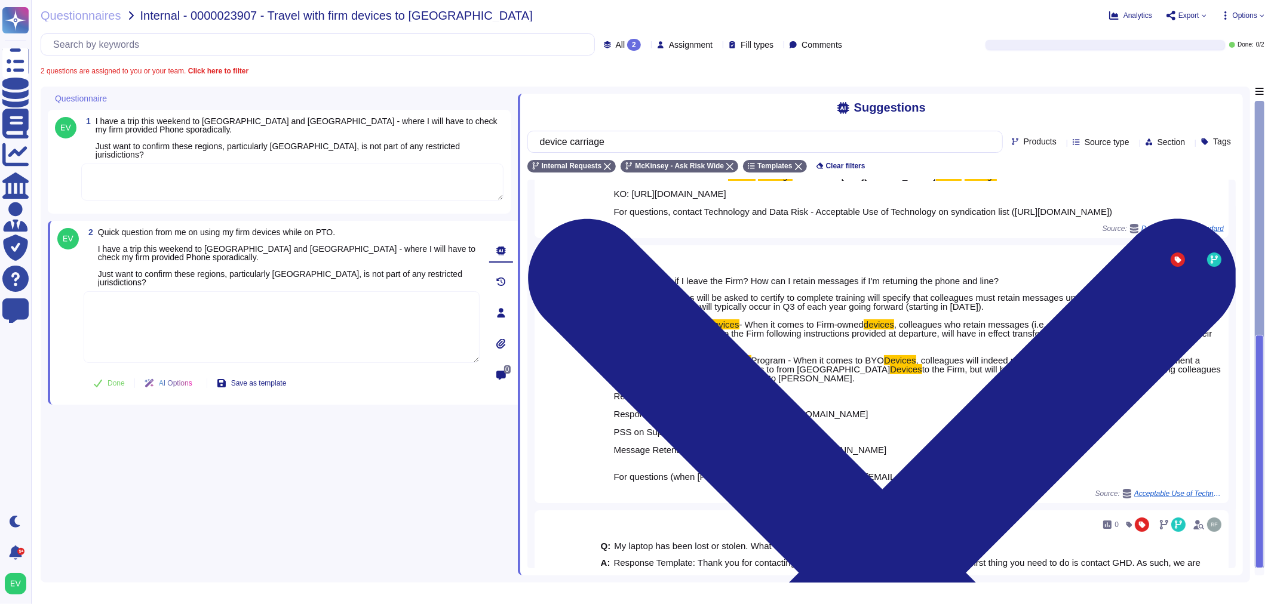
scroll to position [125, 0]
click at [171, 188] on textarea at bounding box center [292, 182] width 422 height 37
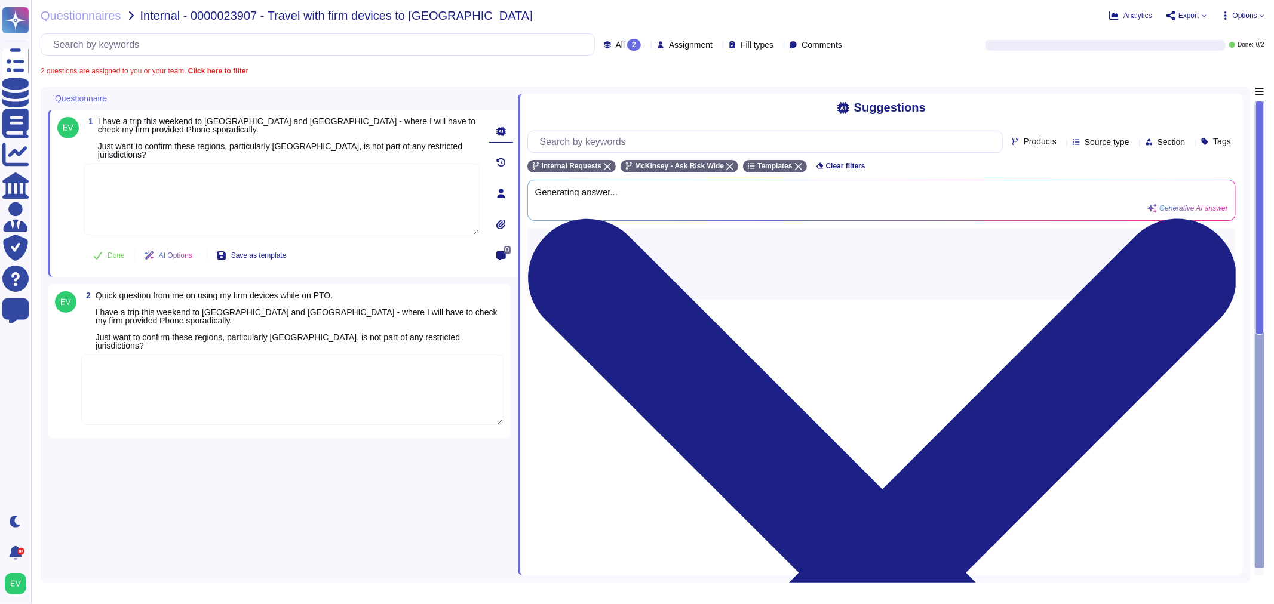
paste textarea "Thank you for contacting the Ask Risk team and your diligence on this matter. F…"
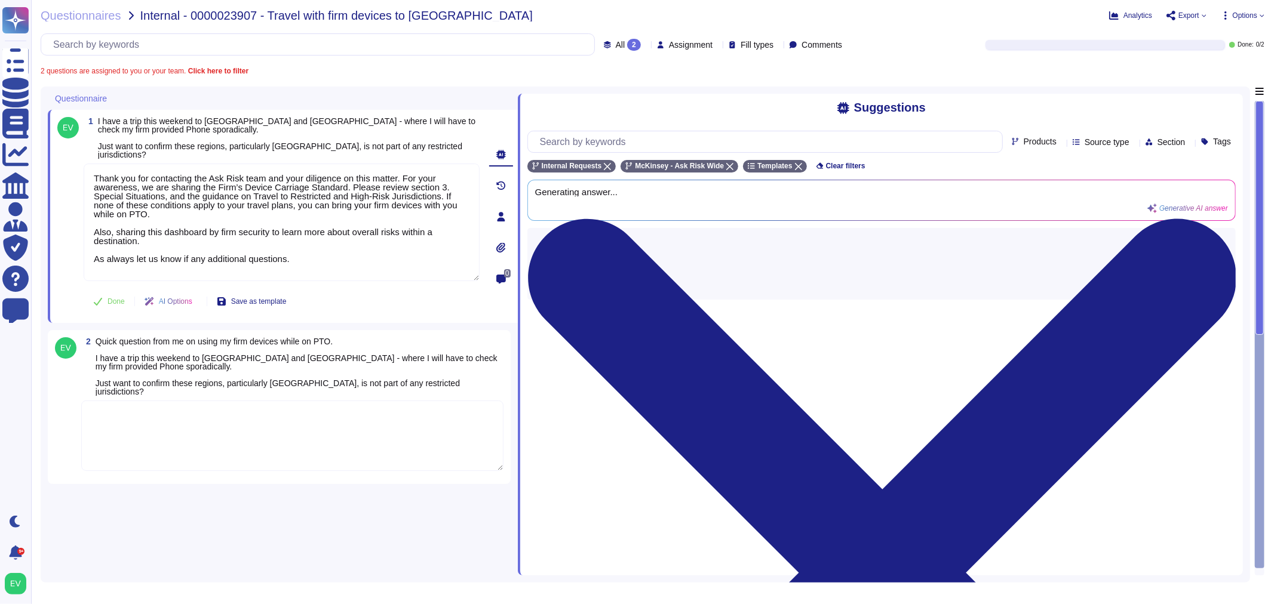
type textarea "Thank you for contacting the Ask Risk team and your diligence on this matter. F…"
click at [166, 417] on textarea at bounding box center [292, 436] width 422 height 70
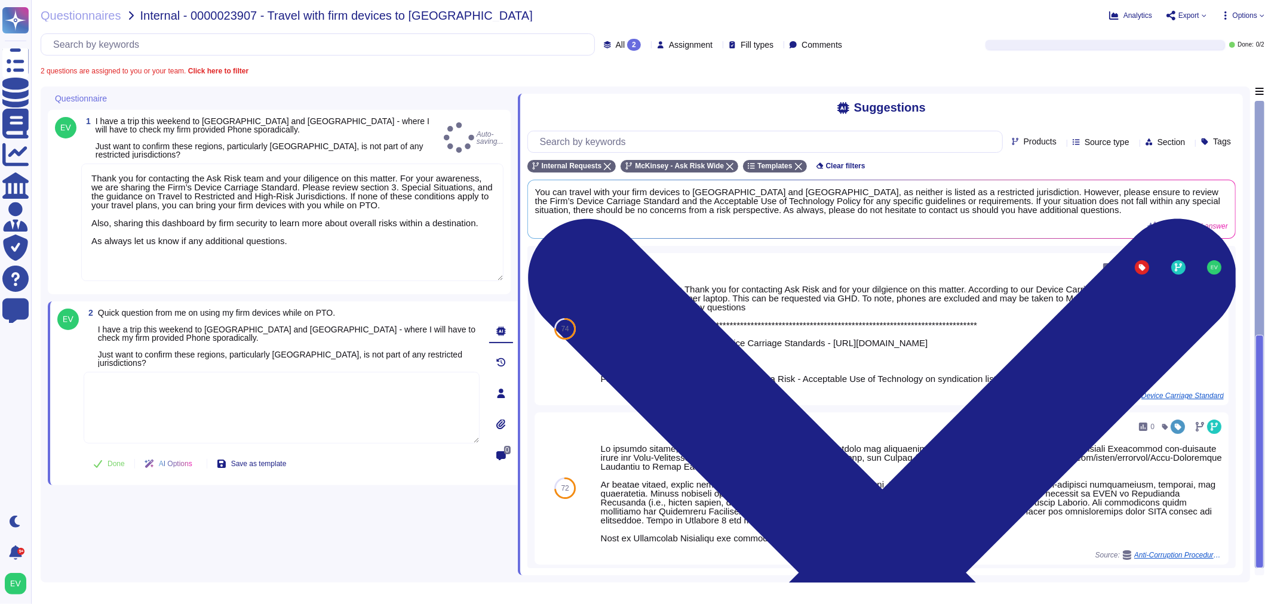
paste textarea "Thank you for contacting the Ask Risk team and your diligence on this matter. F…"
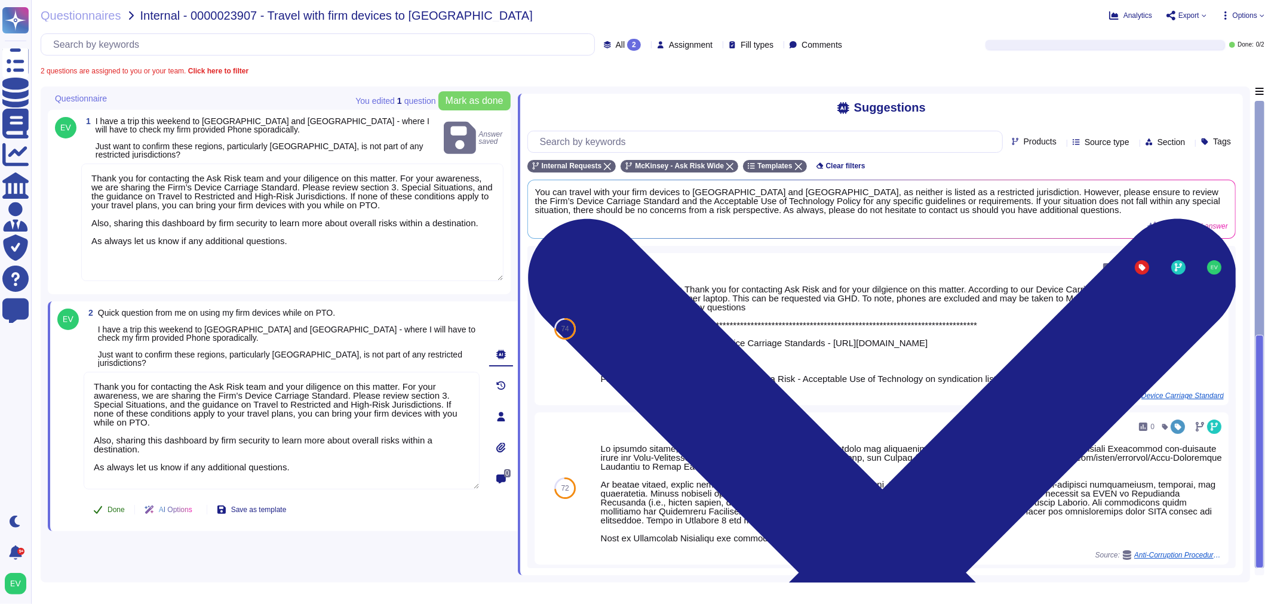
type textarea "Thank you for contacting the Ask Risk team and your diligence on this matter. F…"
click at [119, 418] on button "Done" at bounding box center [109, 510] width 51 height 24
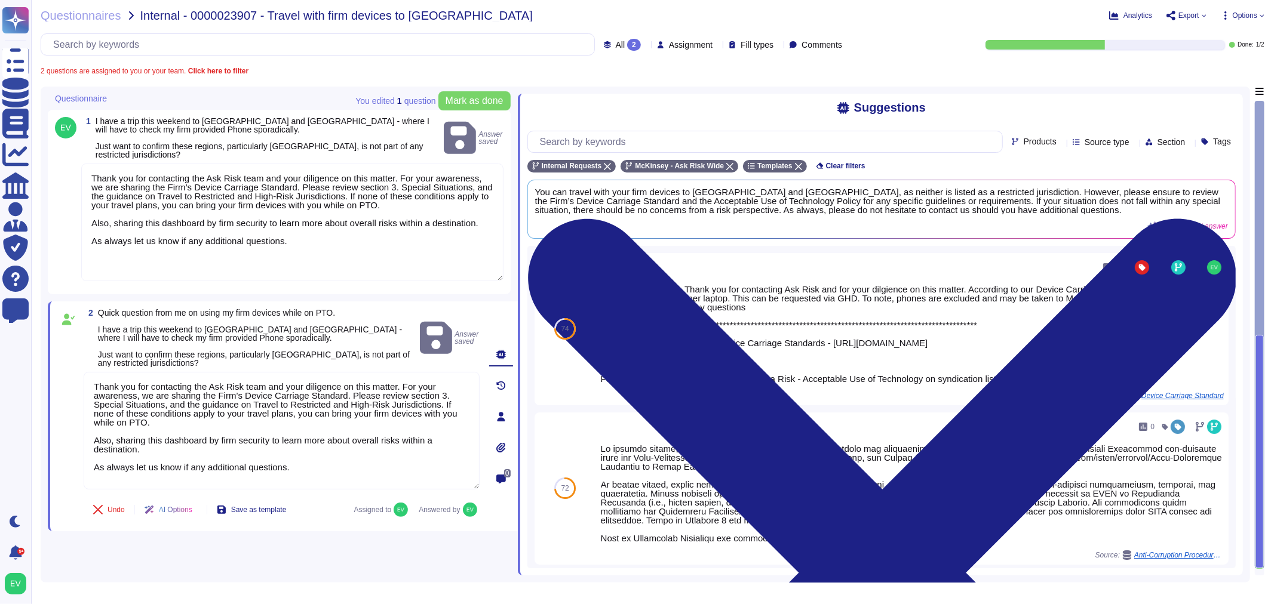
click at [115, 272] on textarea "Thank you for contacting the Ask Risk team and your diligence on this matter. F…" at bounding box center [292, 223] width 422 height 118
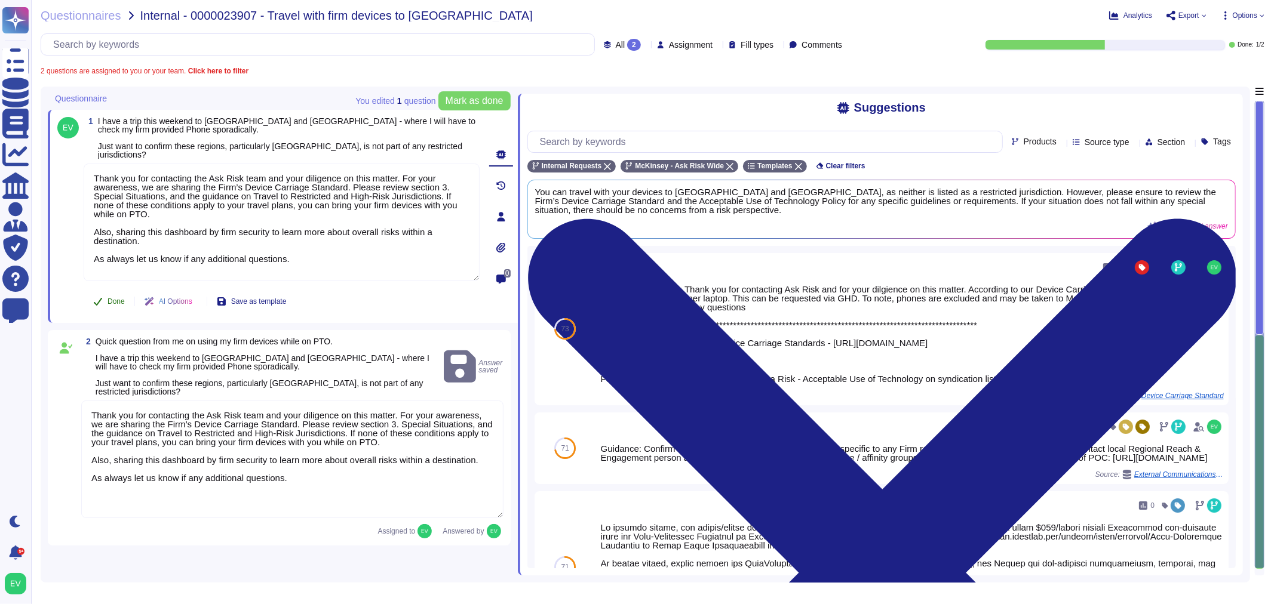
click at [90, 306] on button "Done" at bounding box center [109, 302] width 51 height 24
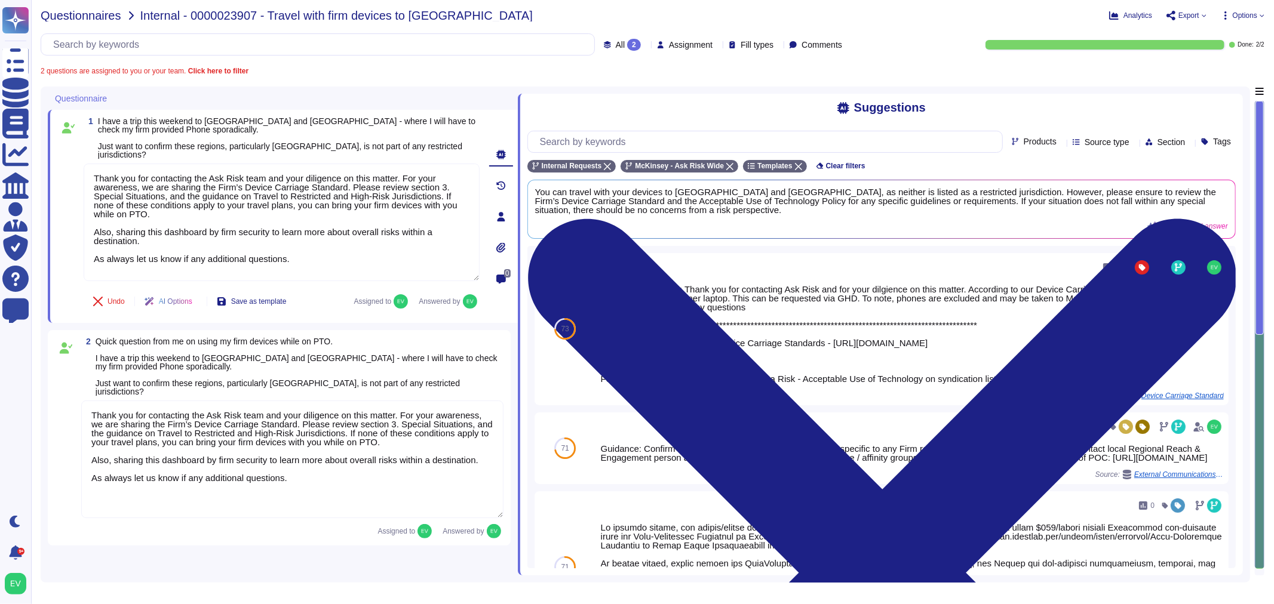
click at [52, 21] on span "Questionnaires" at bounding box center [81, 16] width 81 height 12
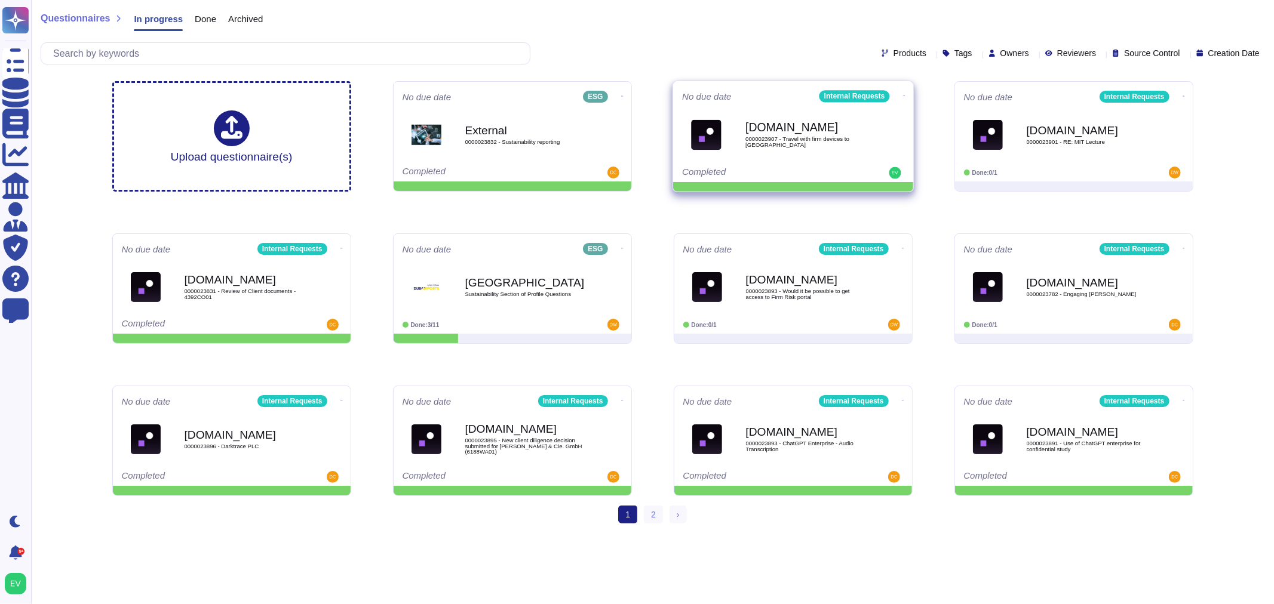
click at [849, 96] on icon at bounding box center [903, 95] width 2 height 3
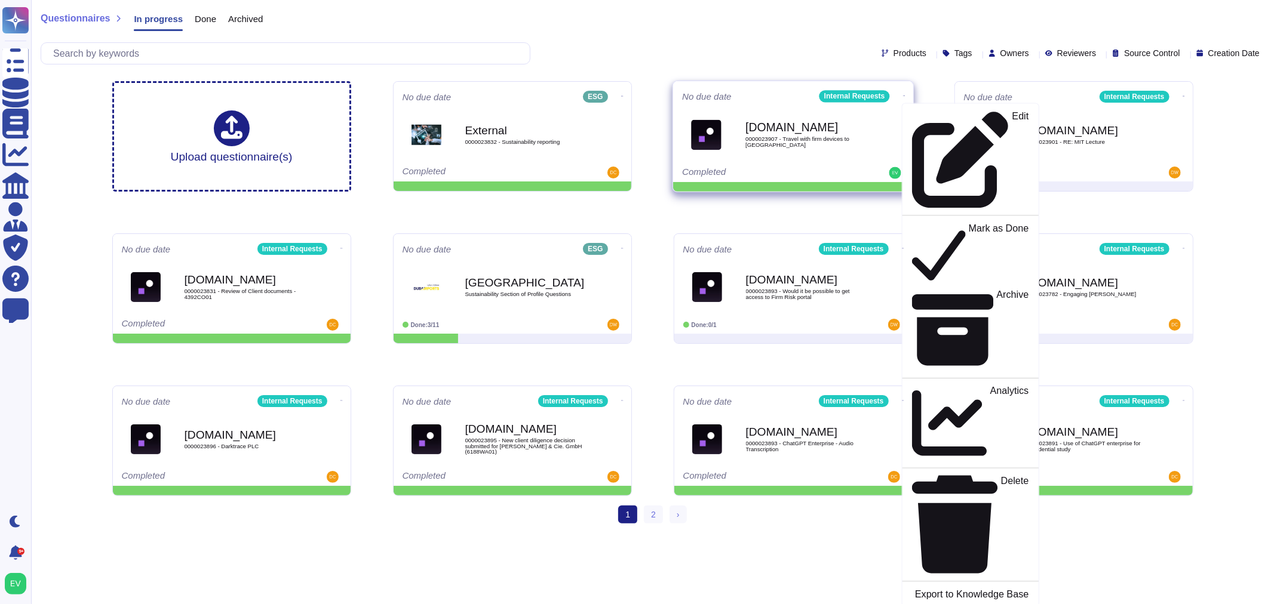
click at [833, 134] on div "Force.com 0000023907 - Travel with firm devices to Moldova" at bounding box center [805, 134] width 121 height 48
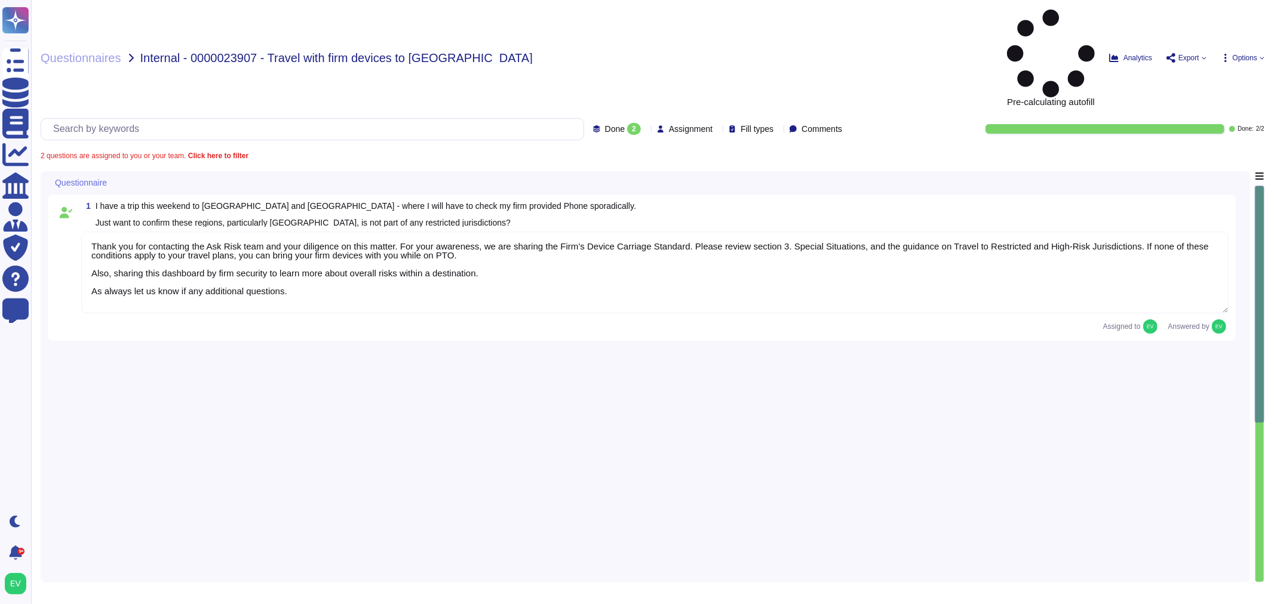
type textarea "Thank you for contacting the Ask Risk team and your diligence on this matter. F…"
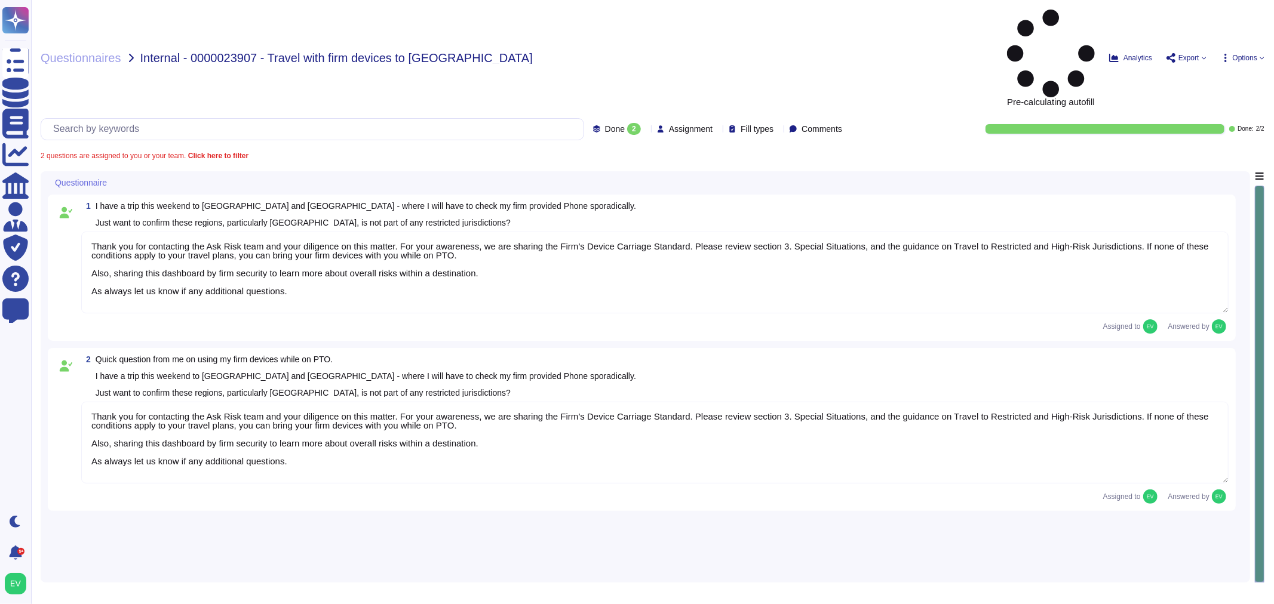
type textarea "Thank you for contacting the Ask Risk team and your diligence on this matter. F…"
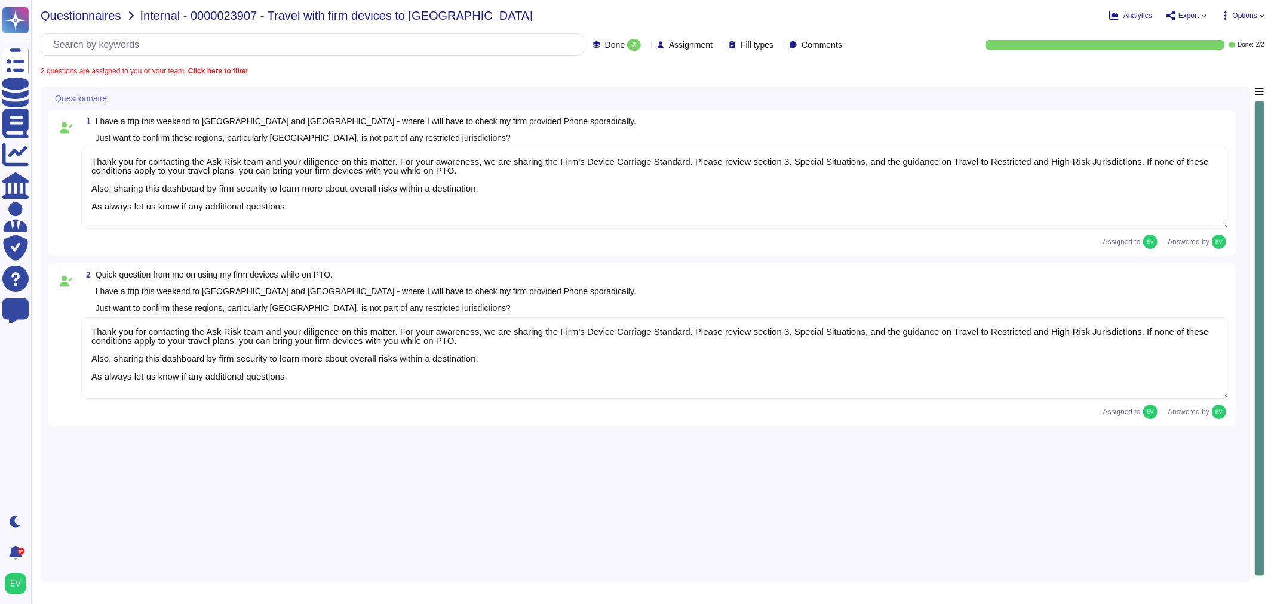
click at [56, 16] on span "Questionnaires" at bounding box center [81, 16] width 81 height 12
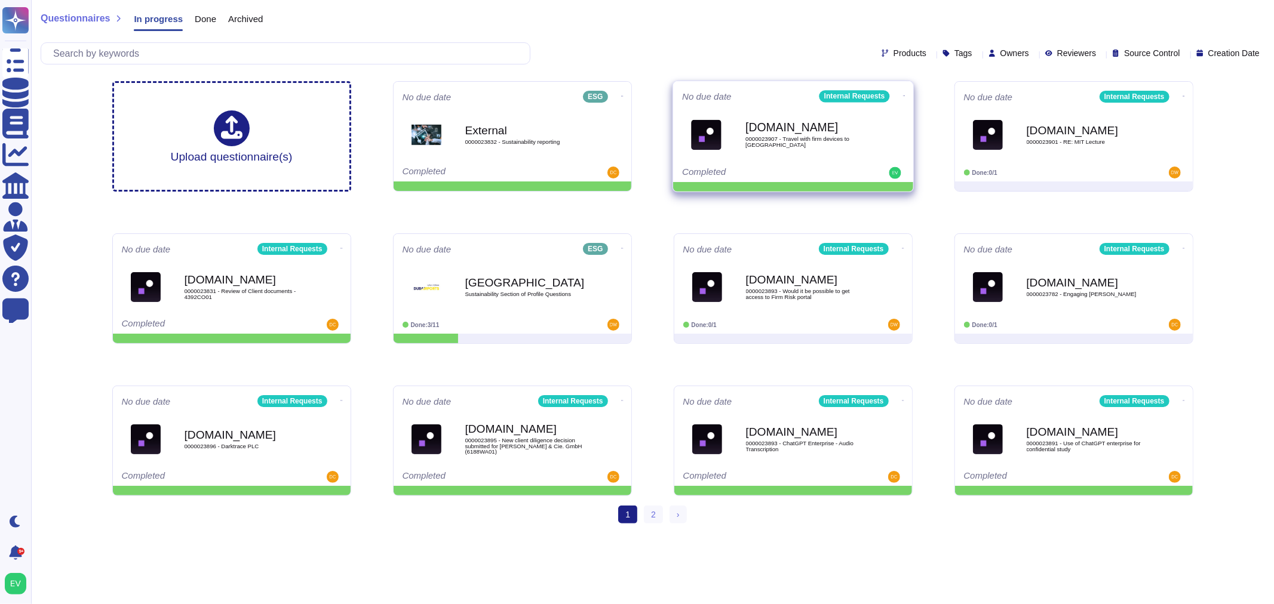
click at [849, 96] on icon at bounding box center [903, 96] width 2 height 1
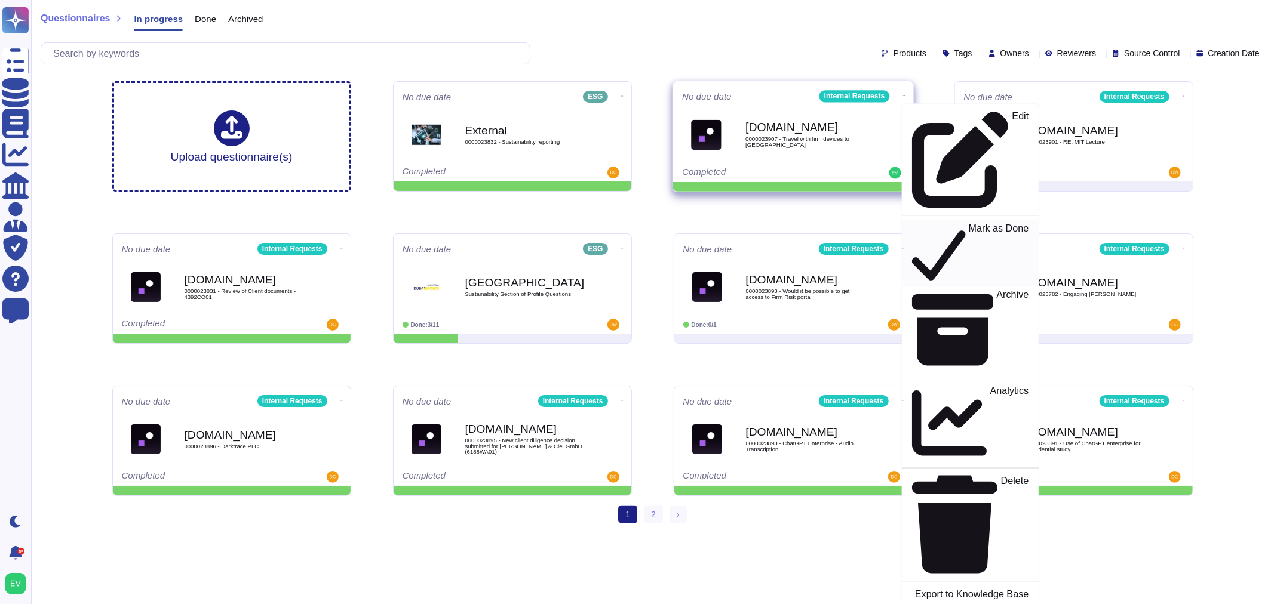
click at [849, 224] on p "Mark as Done" at bounding box center [998, 254] width 60 height 61
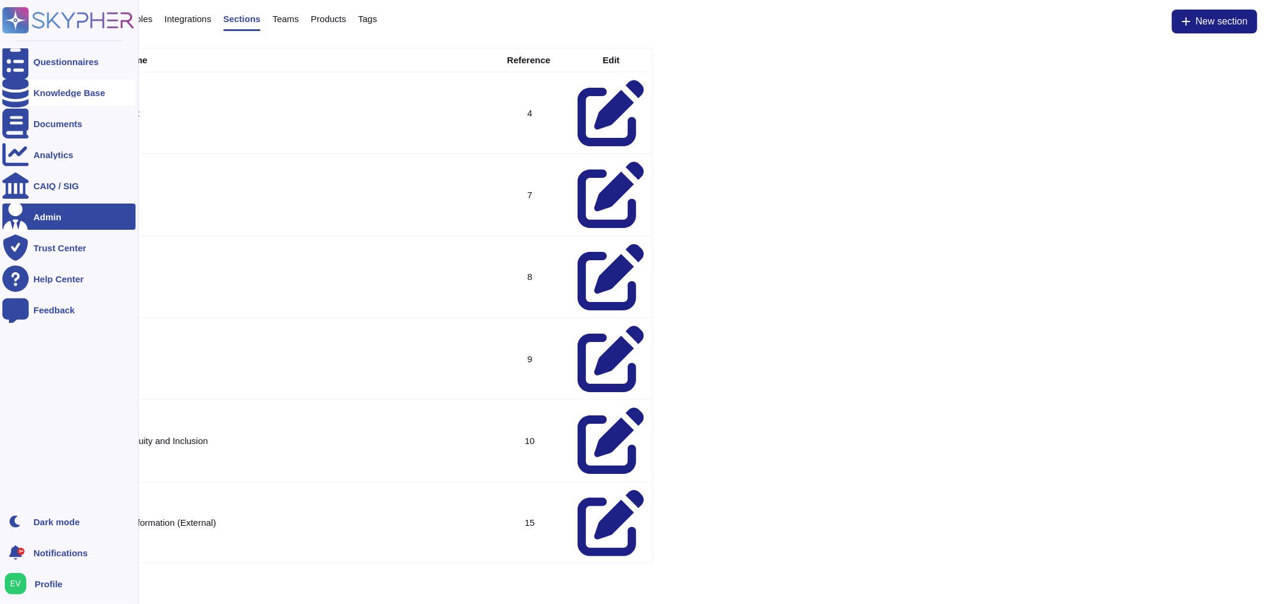
click at [62, 104] on div "Knowledge Base" at bounding box center [68, 92] width 133 height 26
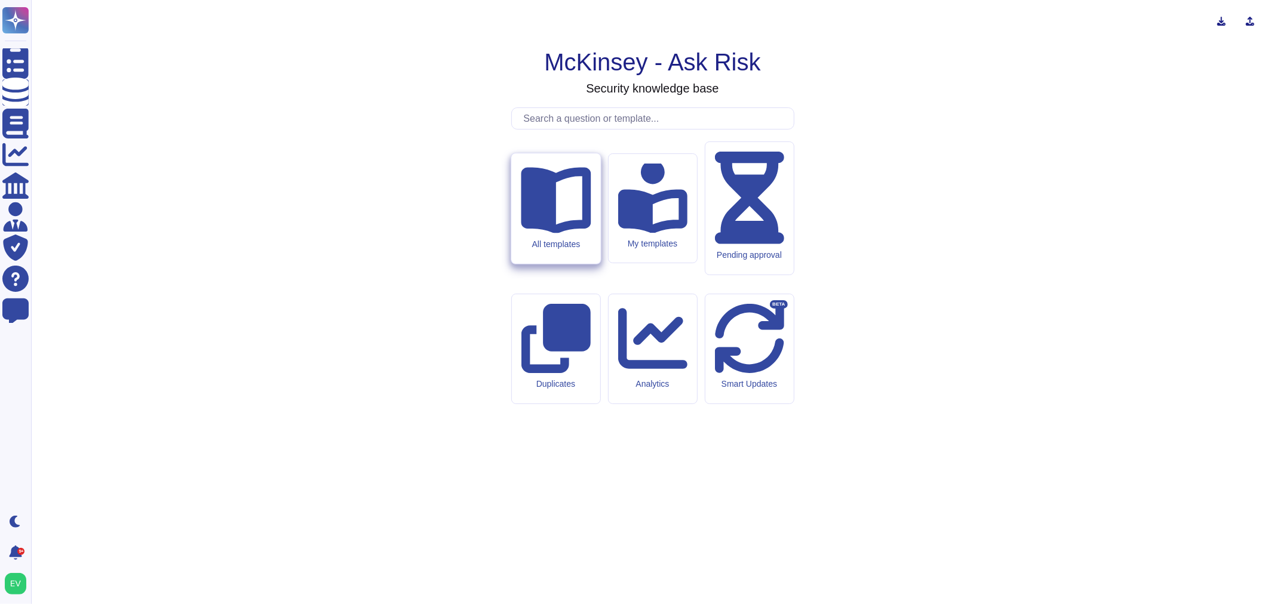
click at [546, 264] on div "All templates" at bounding box center [555, 208] width 89 height 110
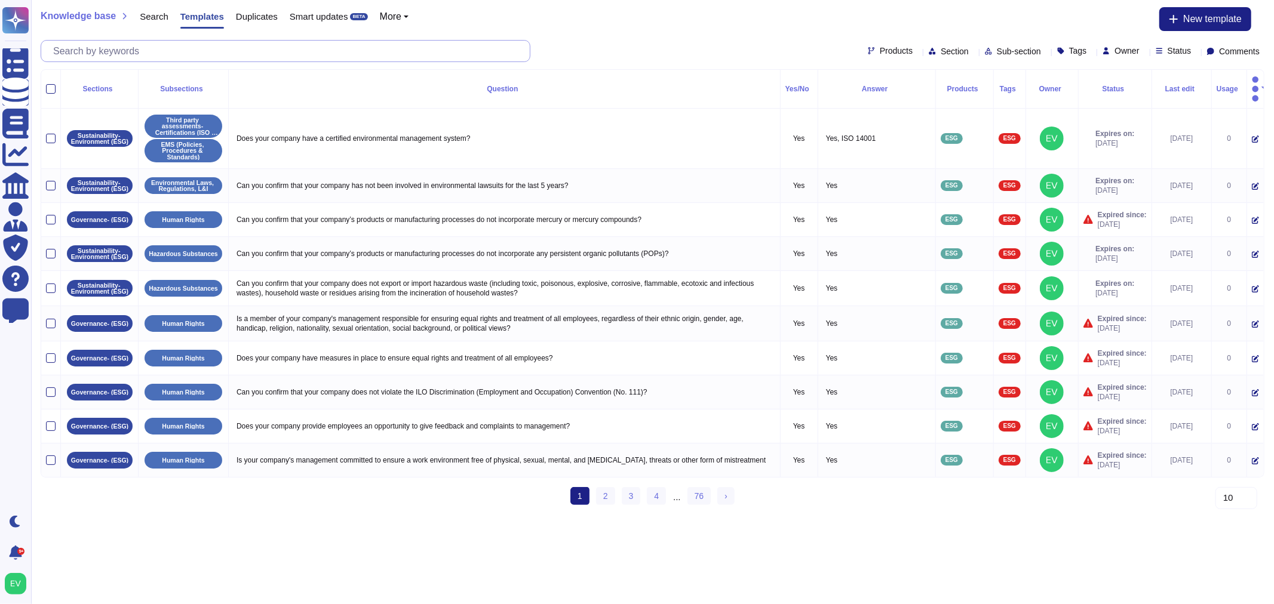
click at [242, 51] on input "text" at bounding box center [288, 51] width 482 height 21
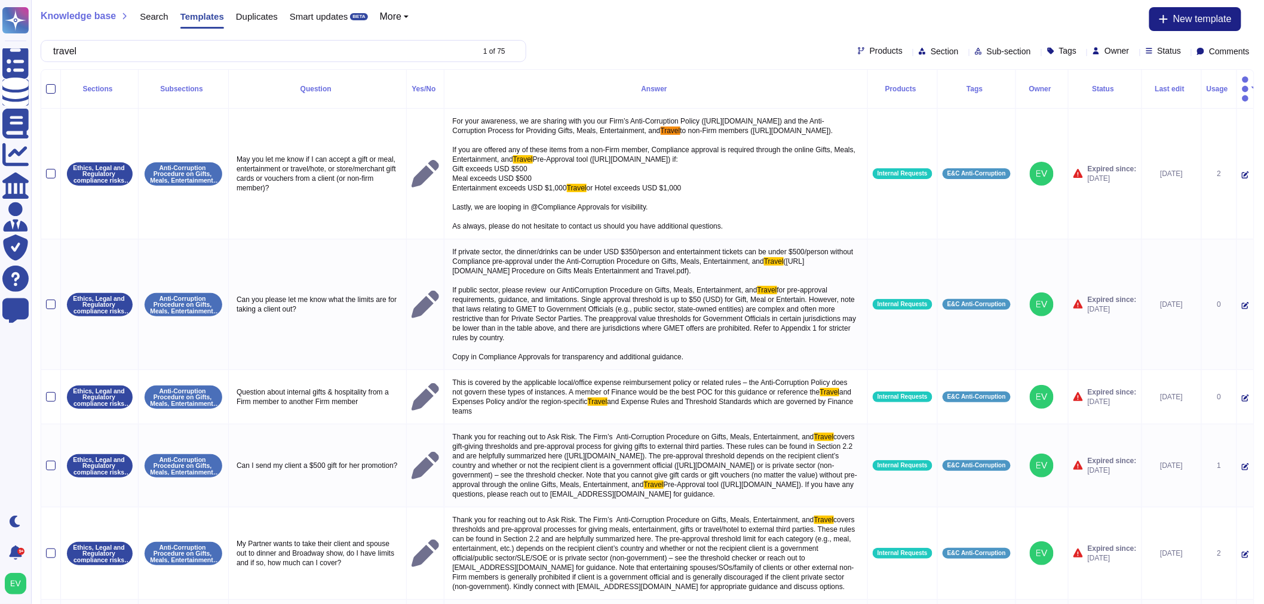
click at [869, 50] on span "Products" at bounding box center [885, 51] width 33 height 8
click at [892, 139] on span "Internal Requests" at bounding box center [881, 138] width 70 height 11
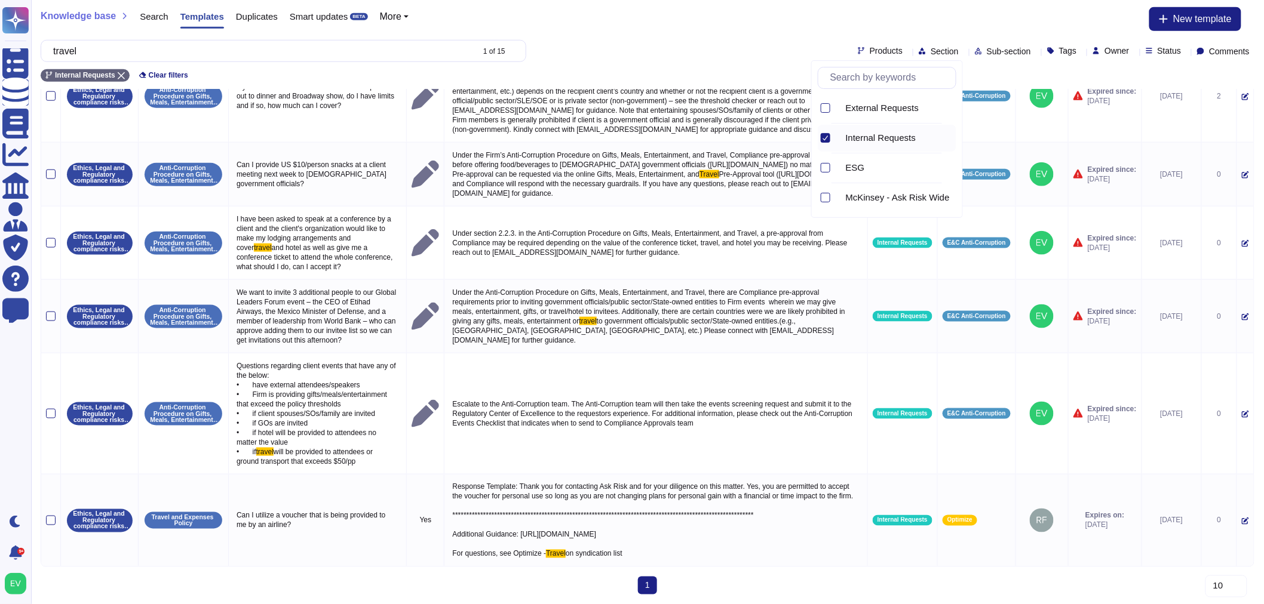
scroll to position [559, 0]
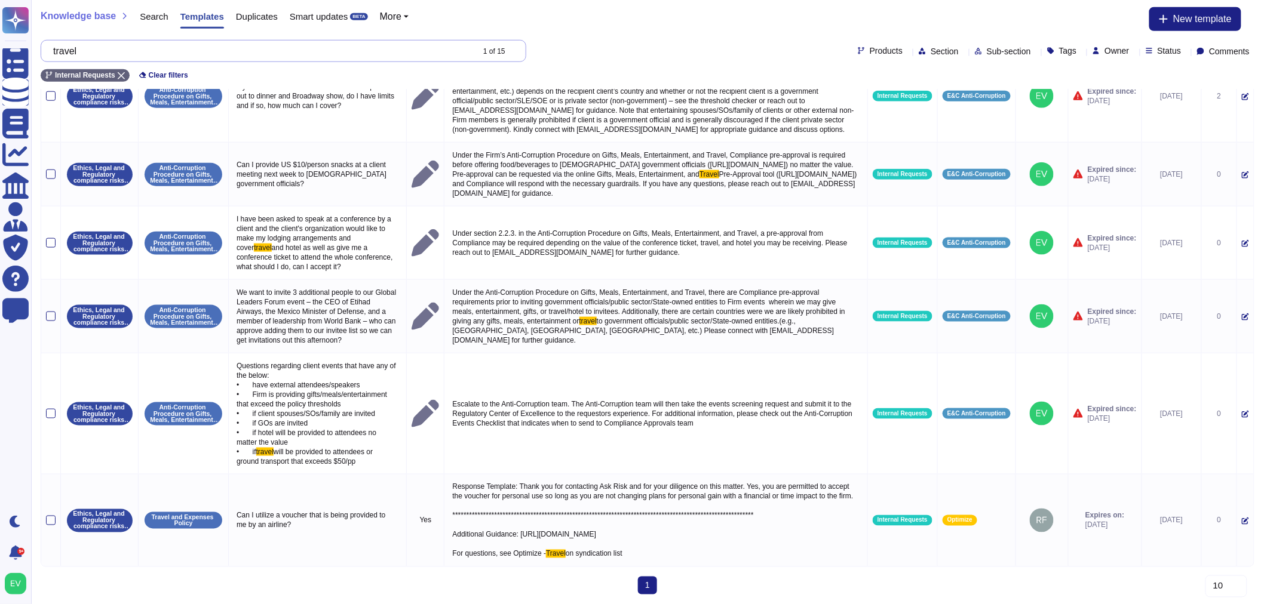
click at [181, 55] on input "travel" at bounding box center [259, 51] width 425 height 21
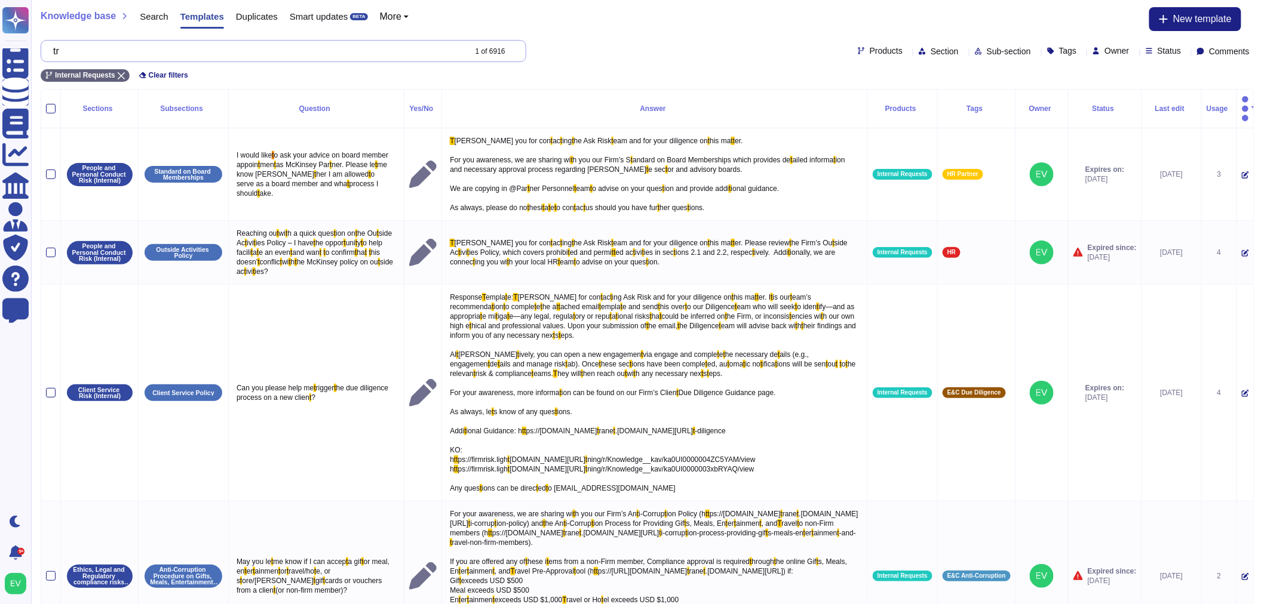
type input "t"
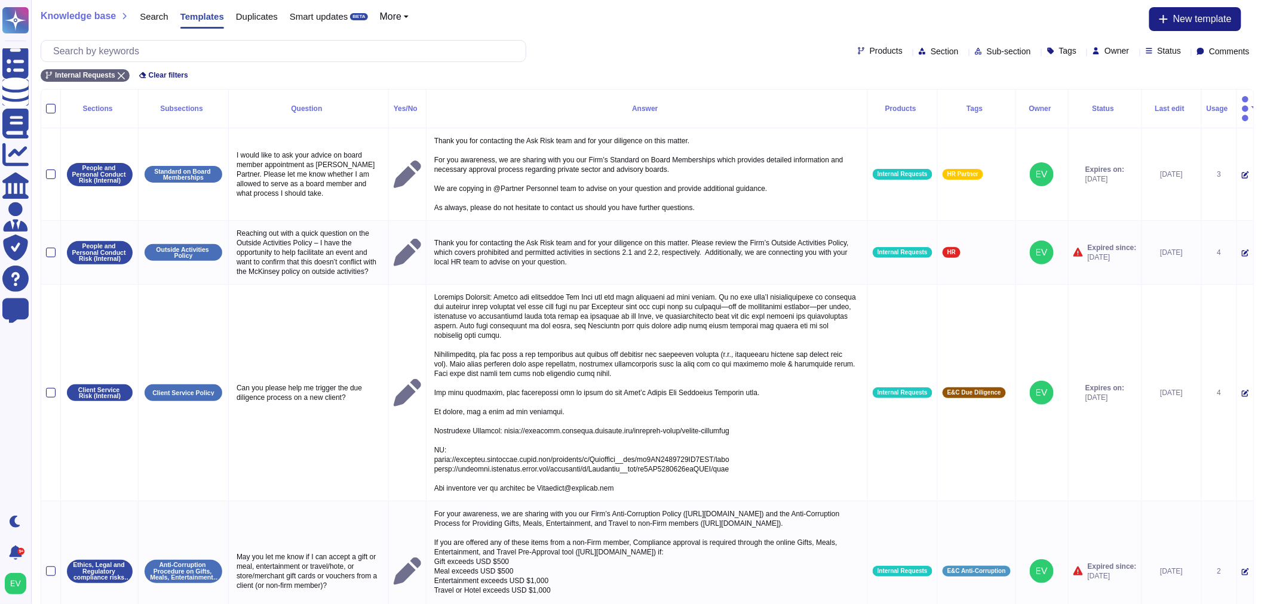
click at [912, 56] on div "Products Section Sub-section Tags Owner Status Comments" at bounding box center [647, 51] width 1213 height 22
click at [930, 50] on span "Section" at bounding box center [944, 51] width 28 height 8
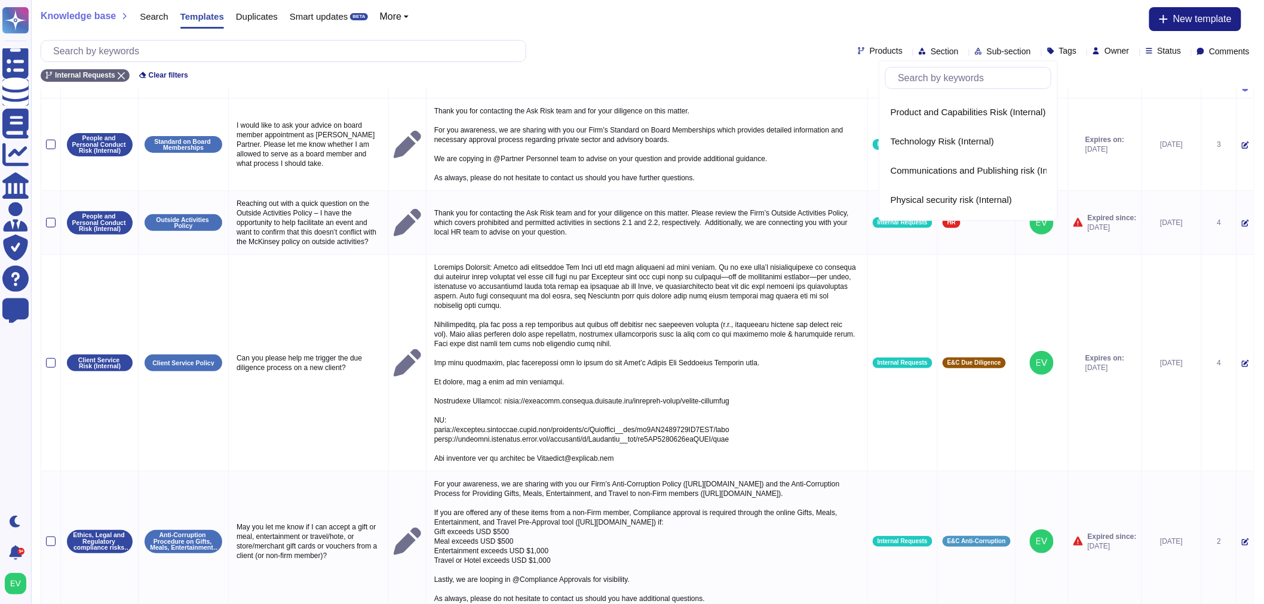
scroll to position [581, 0]
click at [930, 148] on div "Technology Risk (Internal)" at bounding box center [968, 141] width 166 height 27
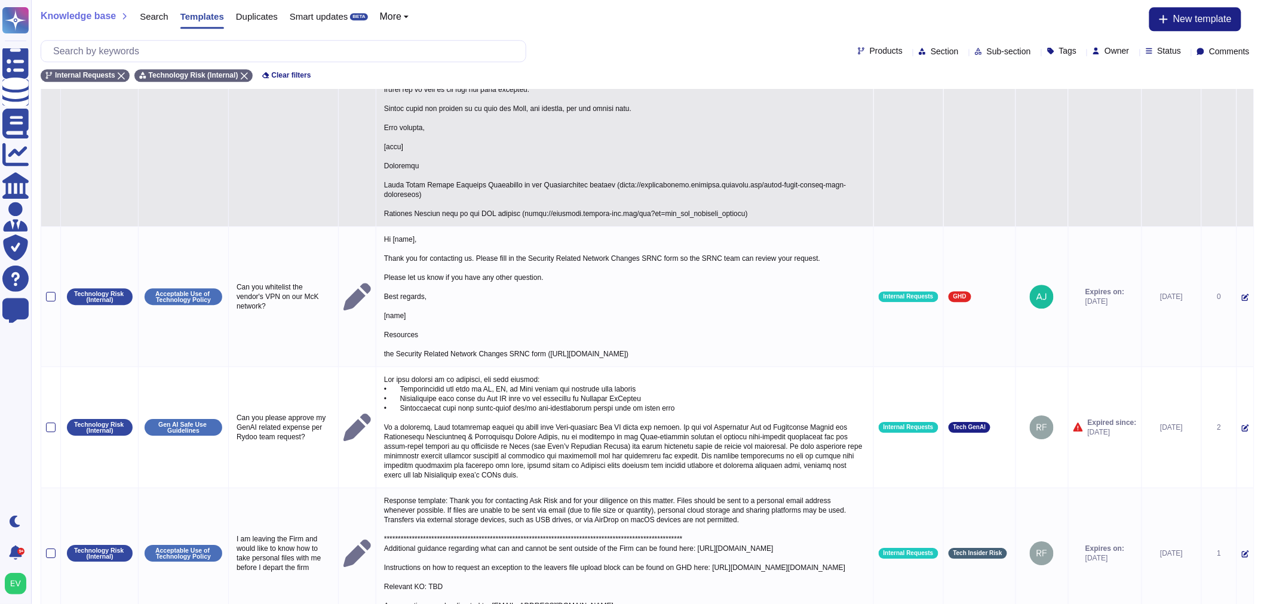
scroll to position [1410, 0]
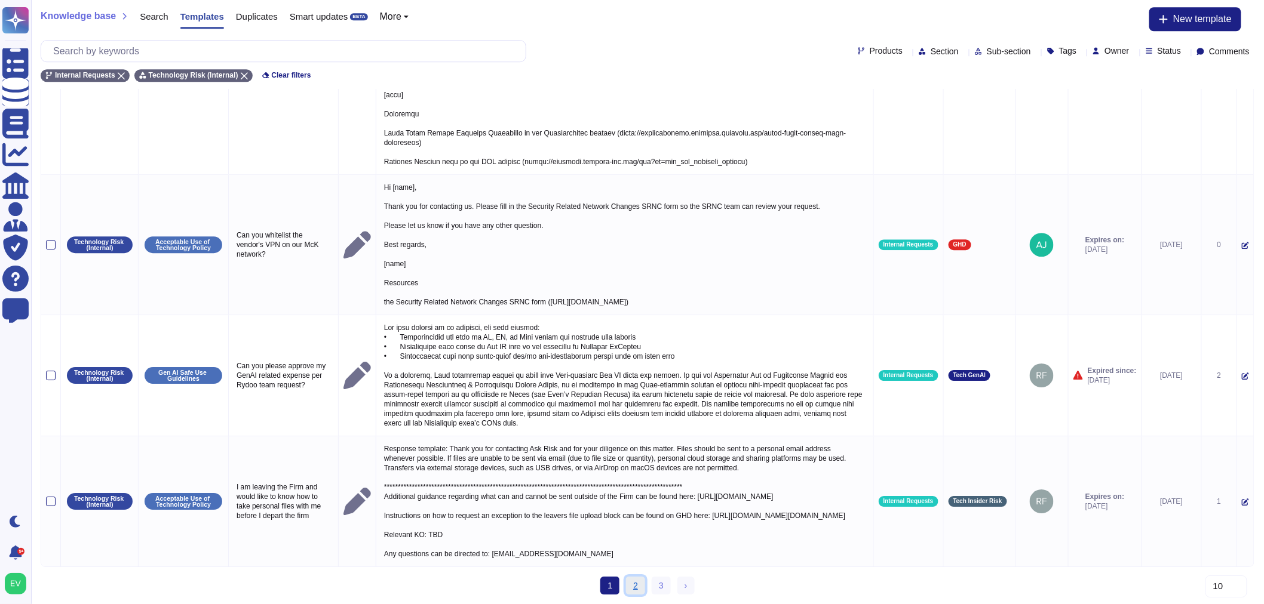
click at [628, 582] on link "2" at bounding box center [635, 586] width 19 height 18
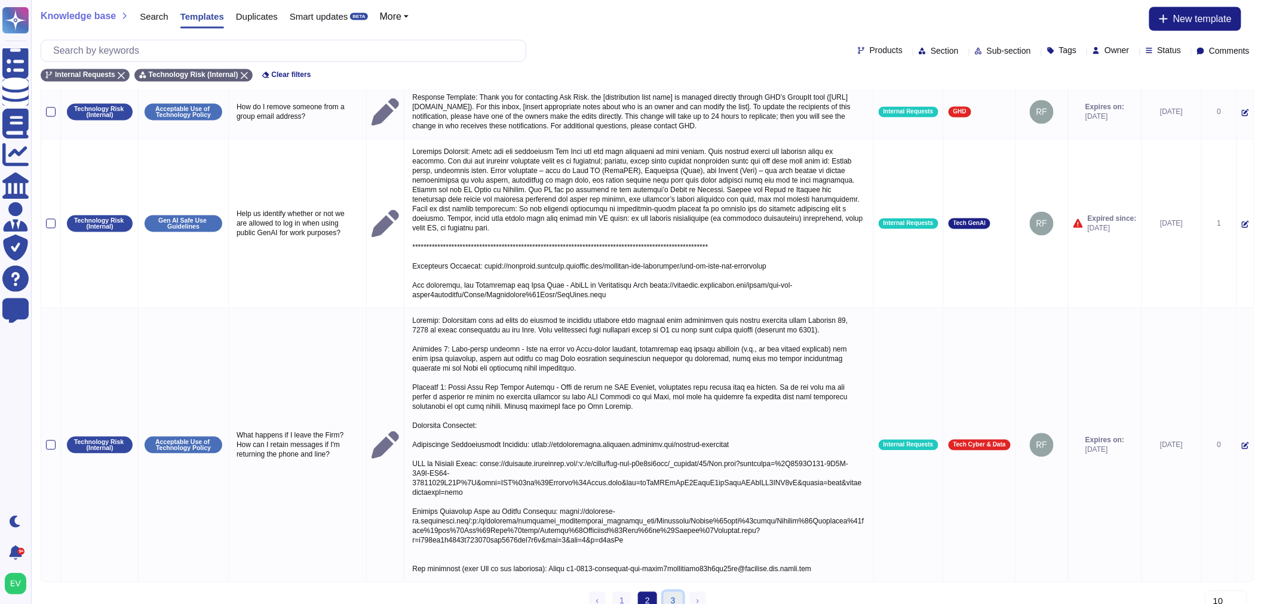
click at [666, 592] on link "3" at bounding box center [672, 601] width 19 height 18
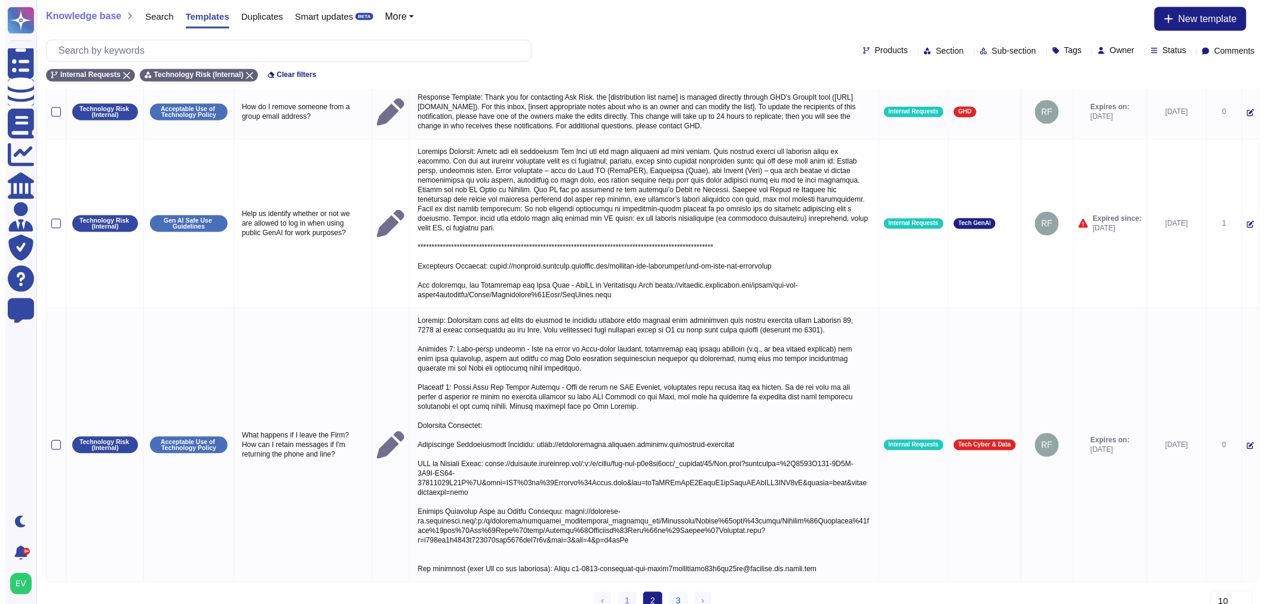
scroll to position [0, 0]
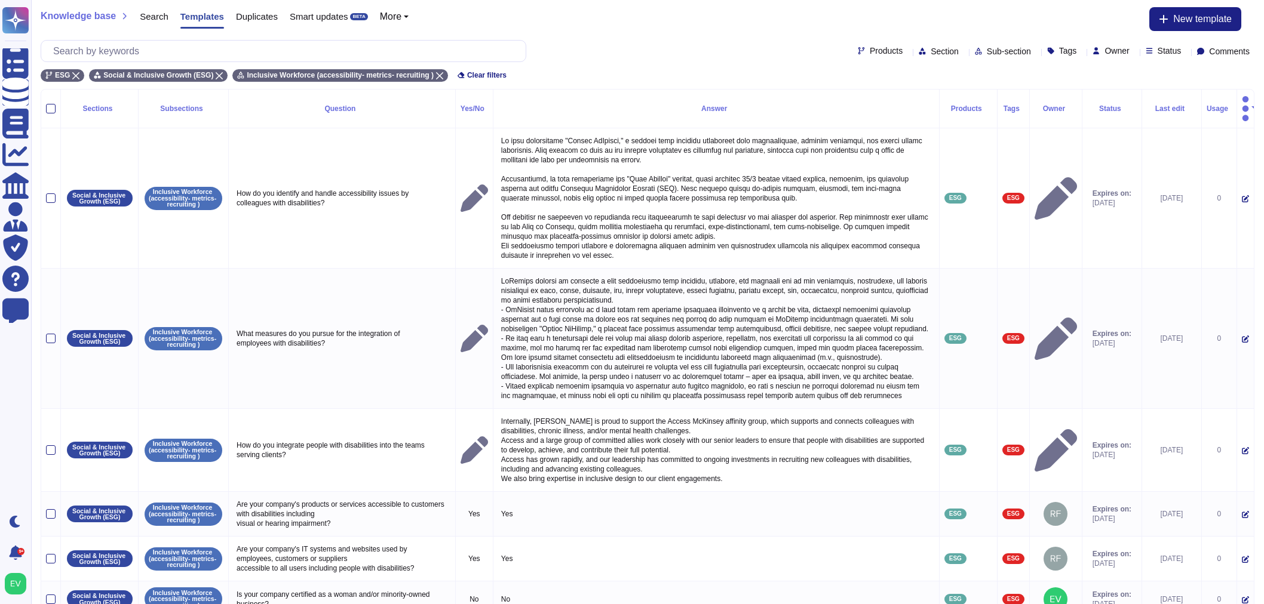
scroll to position [296, 0]
